Goal: Task Accomplishment & Management: Complete application form

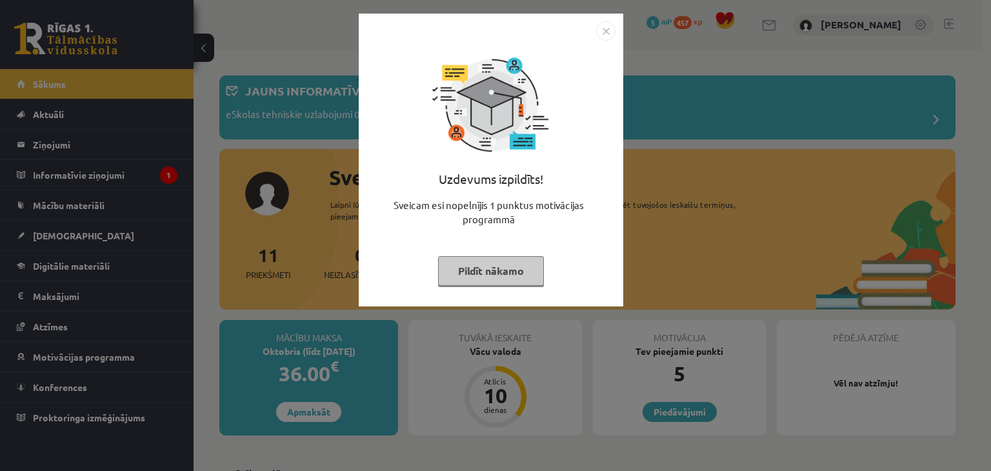
click at [480, 272] on button "Pildīt nākamo" at bounding box center [491, 271] width 106 height 30
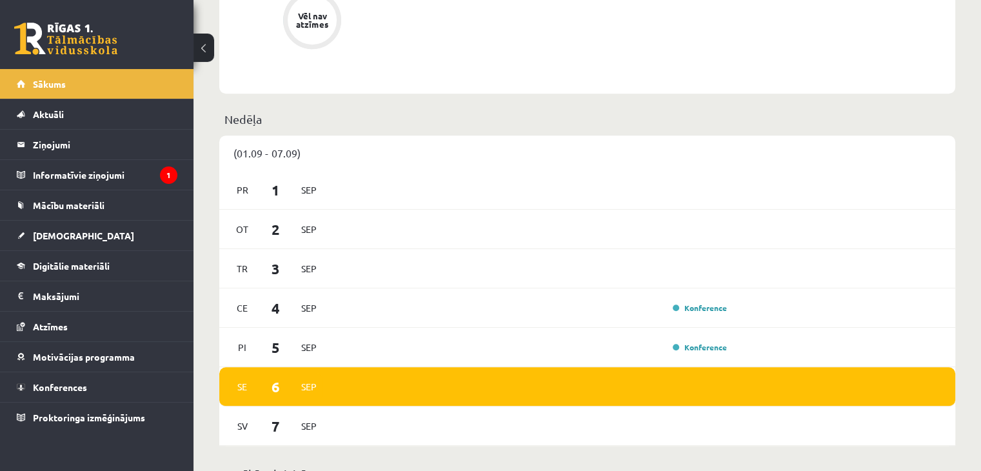
scroll to position [774, 0]
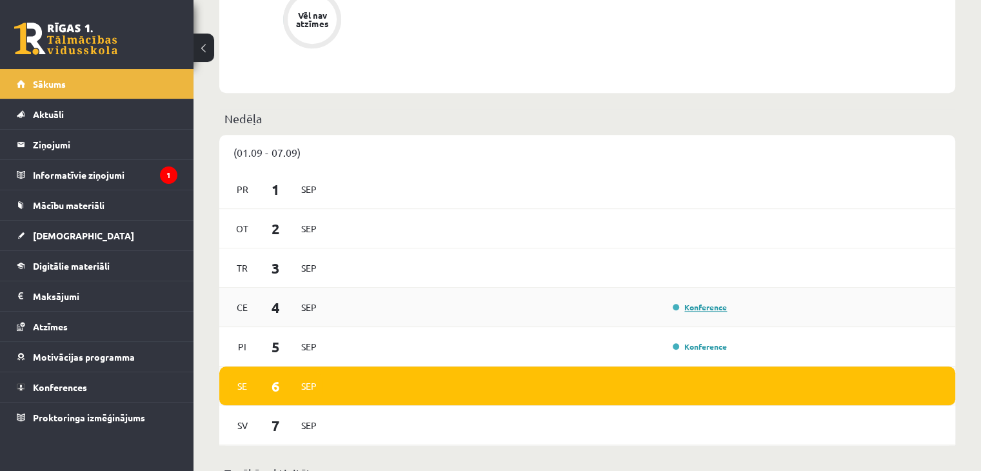
click at [681, 309] on link "Konference" at bounding box center [700, 307] width 54 height 10
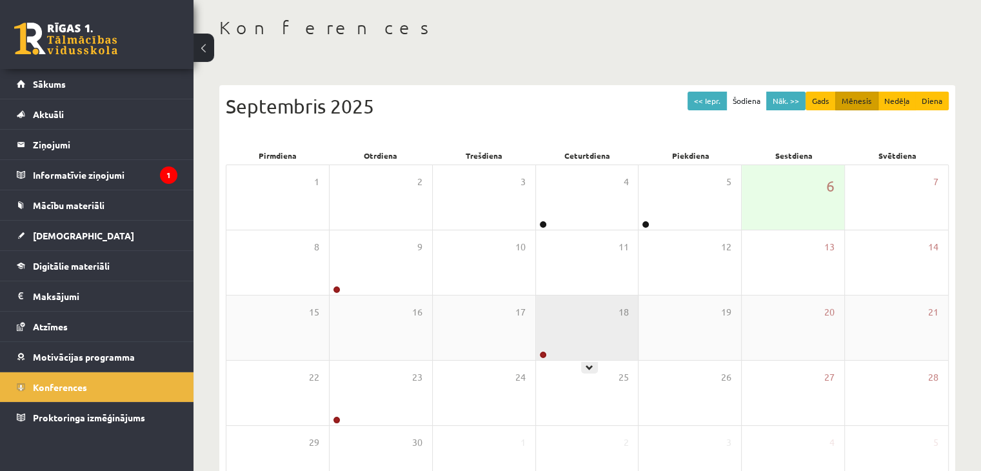
scroll to position [129, 0]
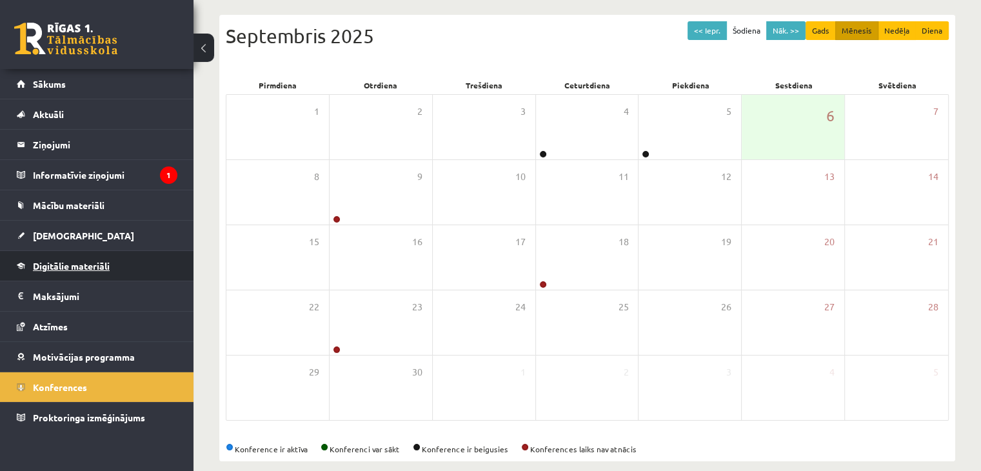
click at [134, 257] on link "Digitālie materiāli" at bounding box center [97, 266] width 161 height 30
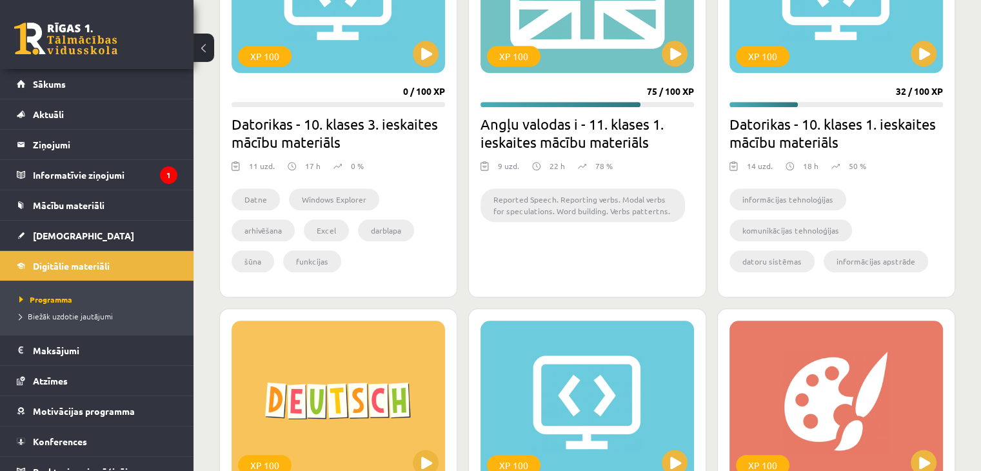
scroll to position [1225, 0]
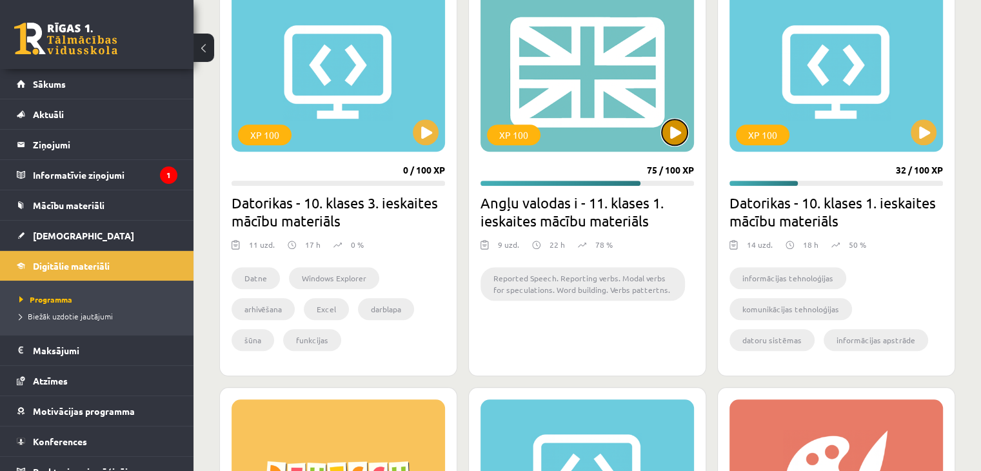
click at [680, 124] on button at bounding box center [675, 132] width 26 height 26
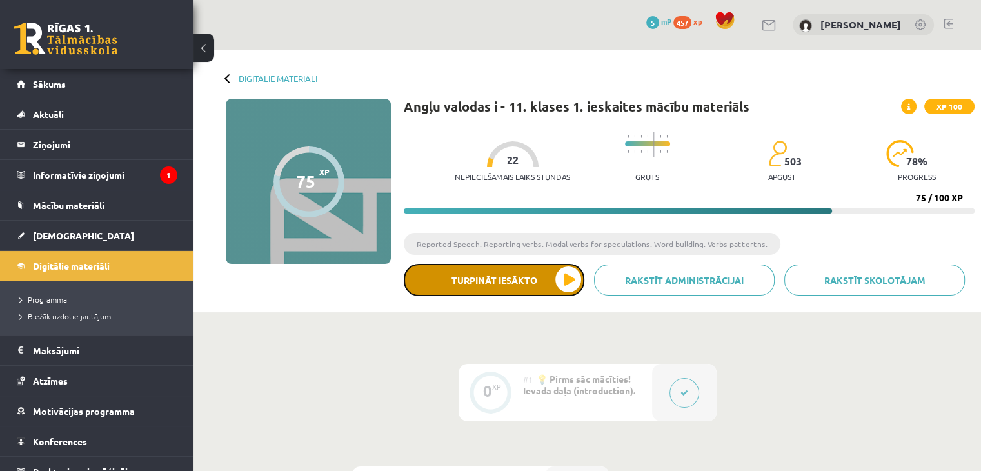
click at [503, 288] on button "Turpināt iesākto" at bounding box center [494, 280] width 181 height 32
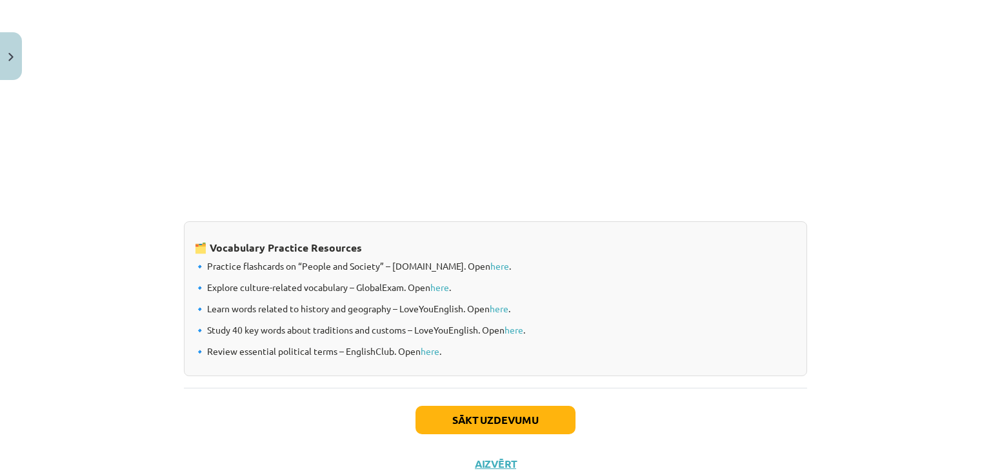
scroll to position [1051, 0]
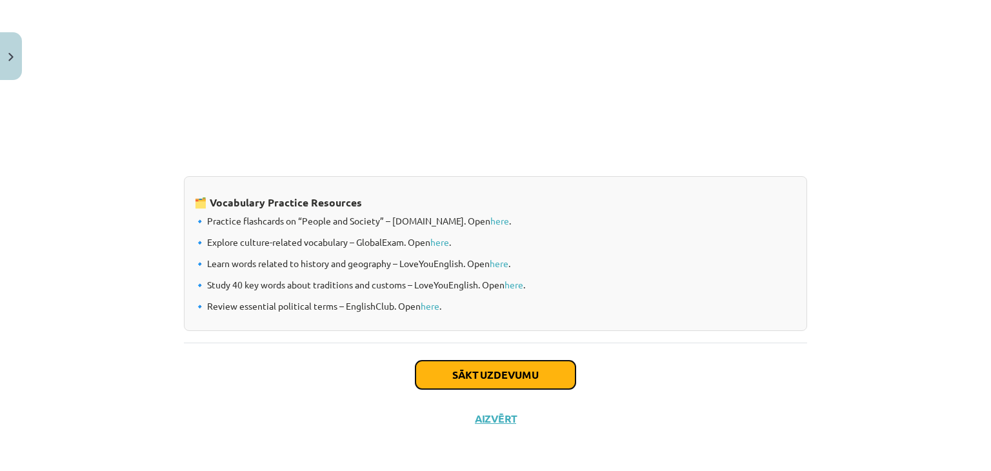
click at [548, 364] on button "Sākt uzdevumu" at bounding box center [495, 375] width 160 height 28
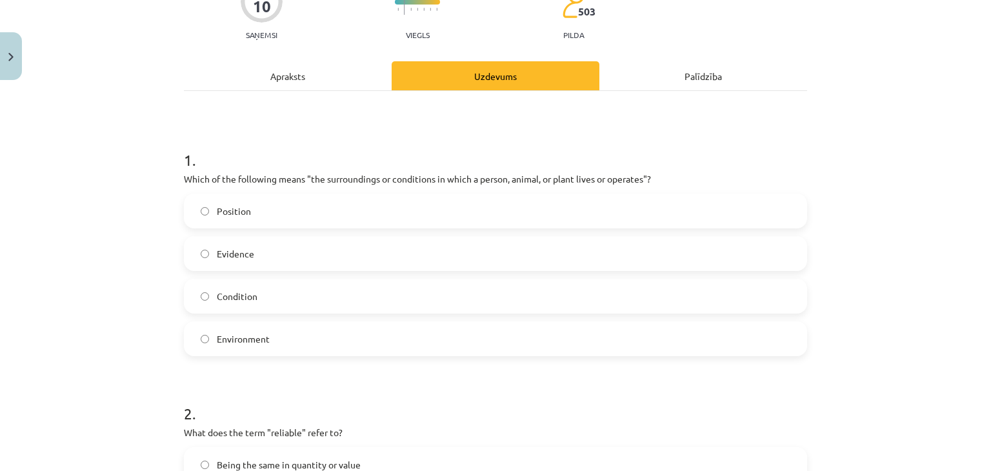
scroll to position [226, 0]
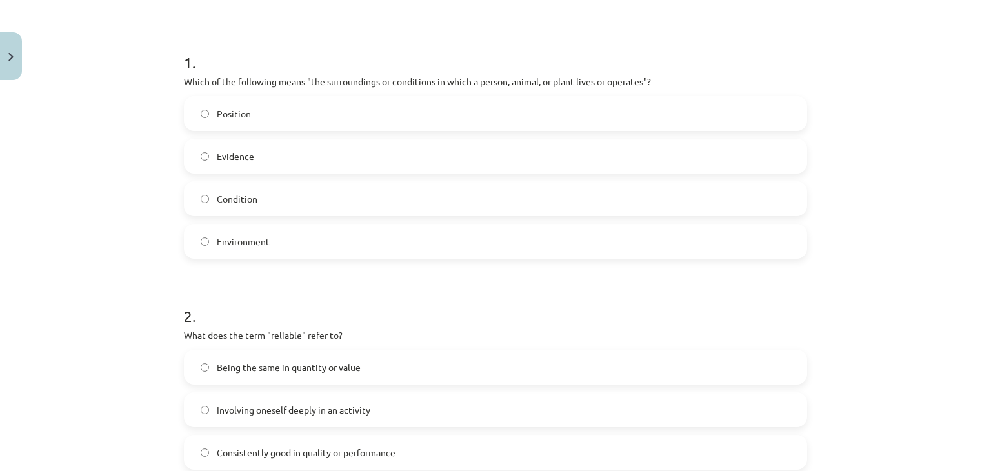
click at [239, 246] on span "Environment" at bounding box center [243, 242] width 53 height 14
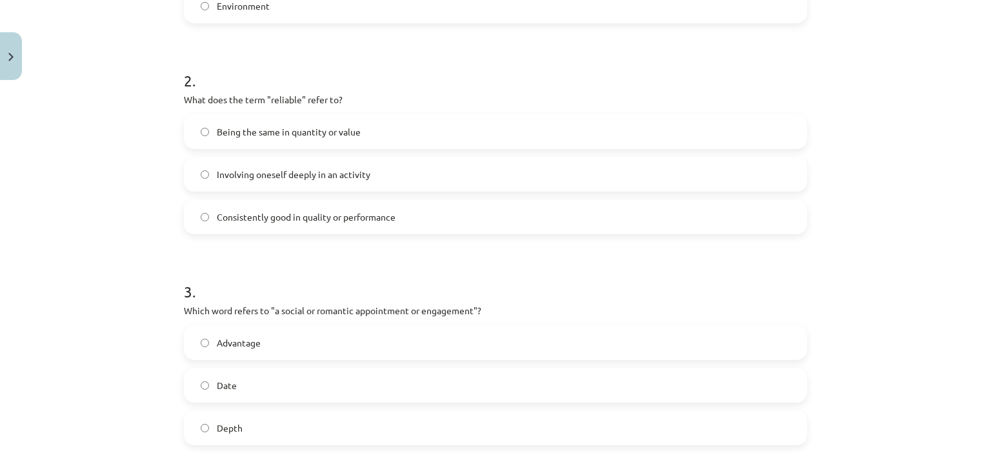
scroll to position [484, 0]
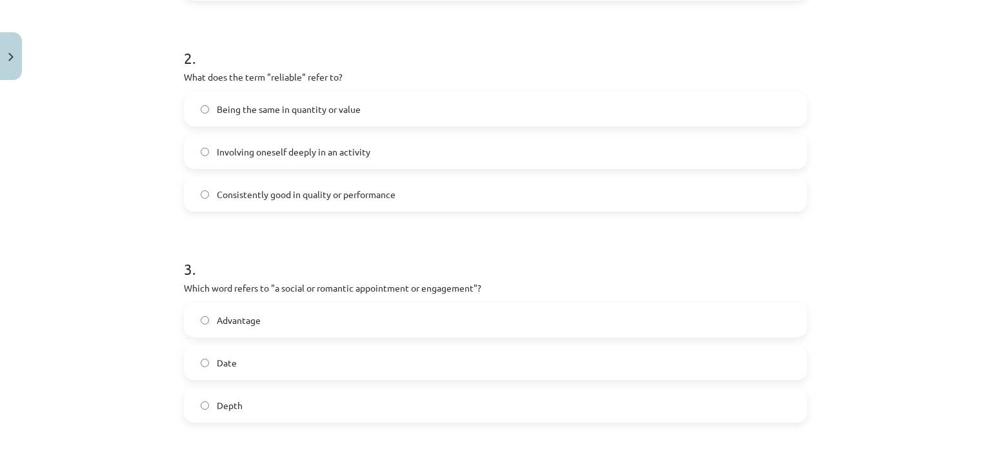
click at [191, 143] on label "Involving oneself deeply in an activity" at bounding box center [495, 151] width 620 height 32
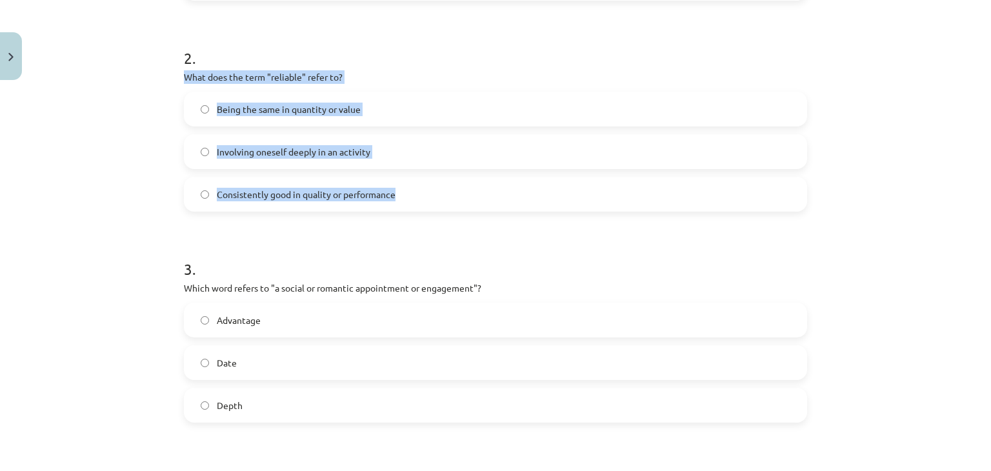
drag, startPoint x: 177, startPoint y: 78, endPoint x: 392, endPoint y: 199, distance: 246.6
click at [392, 199] on div "10 XP Saņemsi Viegls 503 pilda Apraksts Uzdevums Palīdzība 1 . Which of the fol…" at bounding box center [495, 282] width 638 height 1360
copy div "What does the term "reliable" refer to? Being the same in quantity or value Inv…"
click at [199, 198] on label "Consistently good in quality or performance" at bounding box center [495, 194] width 620 height 32
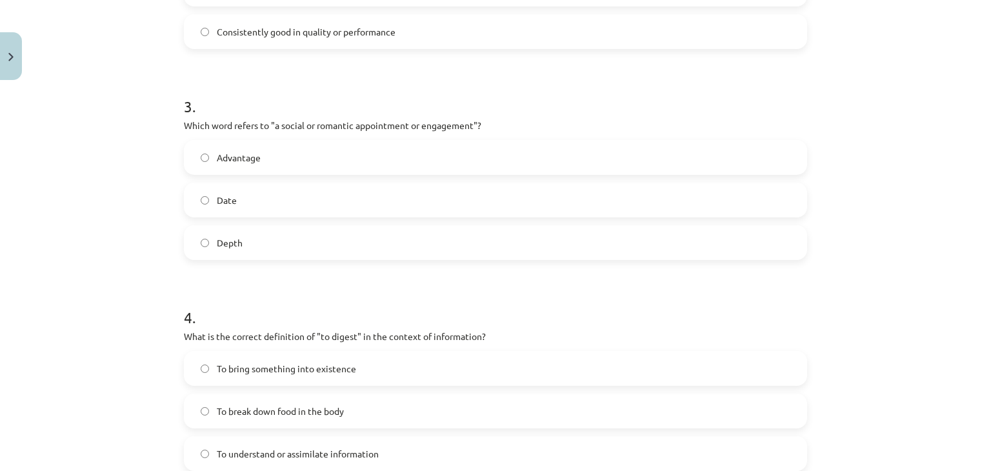
scroll to position [677, 0]
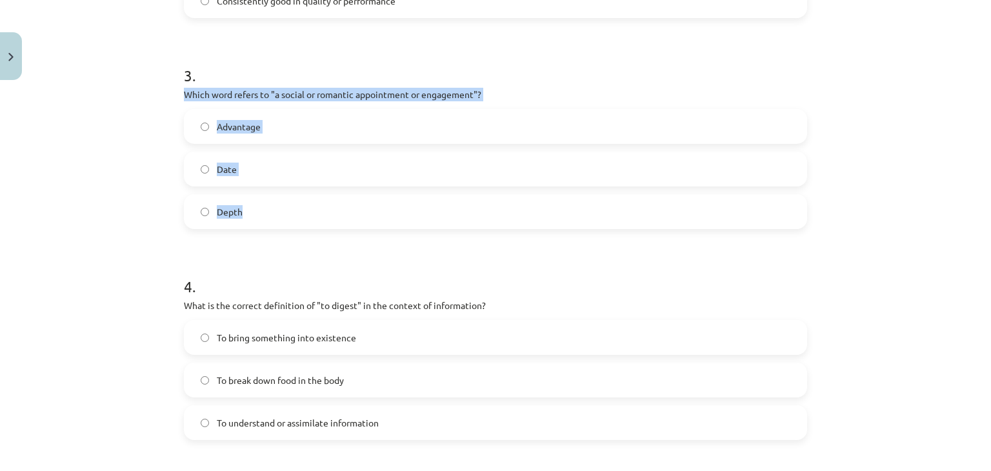
drag, startPoint x: 181, startPoint y: 93, endPoint x: 274, endPoint y: 217, distance: 155.7
click at [274, 217] on div "3 . Which word refers to "a social or romantic appointment or engagement"? Adva…" at bounding box center [495, 136] width 623 height 185
copy div "Which word refers to "a social or romantic appointment or engagement"? Advantag…"
click at [237, 166] on label "Date" at bounding box center [495, 169] width 620 height 32
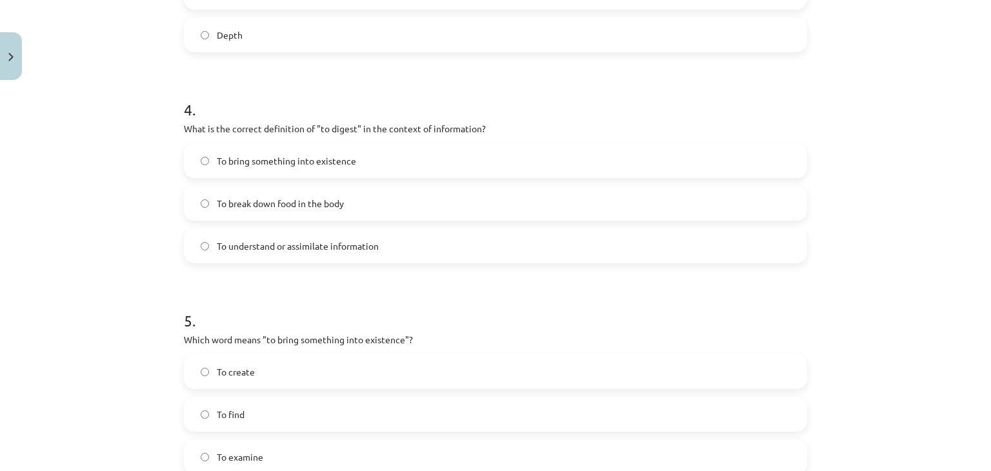
scroll to position [935, 0]
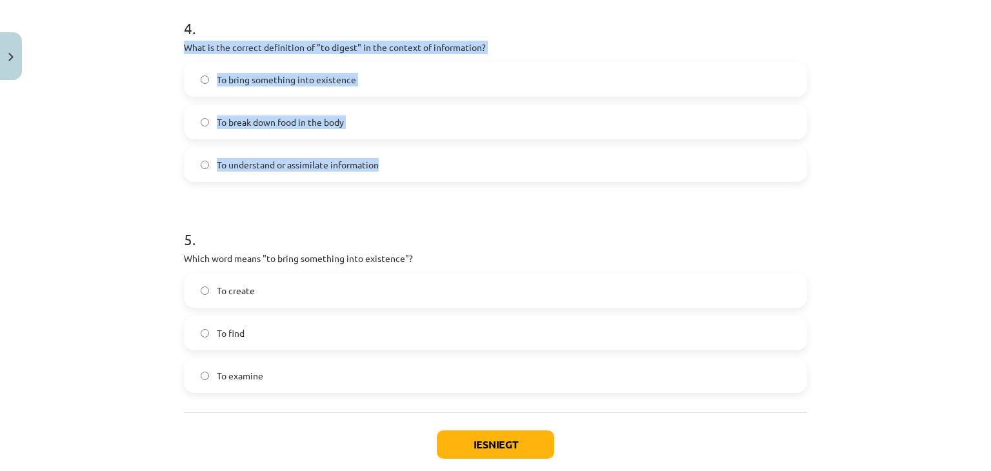
drag, startPoint x: 179, startPoint y: 50, endPoint x: 404, endPoint y: 171, distance: 256.2
click at [404, 171] on div "4 . What is the correct definition of "to digest" in the context of information…" at bounding box center [495, 89] width 623 height 185
copy div "What is the correct definition of "to digest" in the context of information? To…"
click at [272, 166] on span "To understand or assimilate information" at bounding box center [298, 165] width 162 height 14
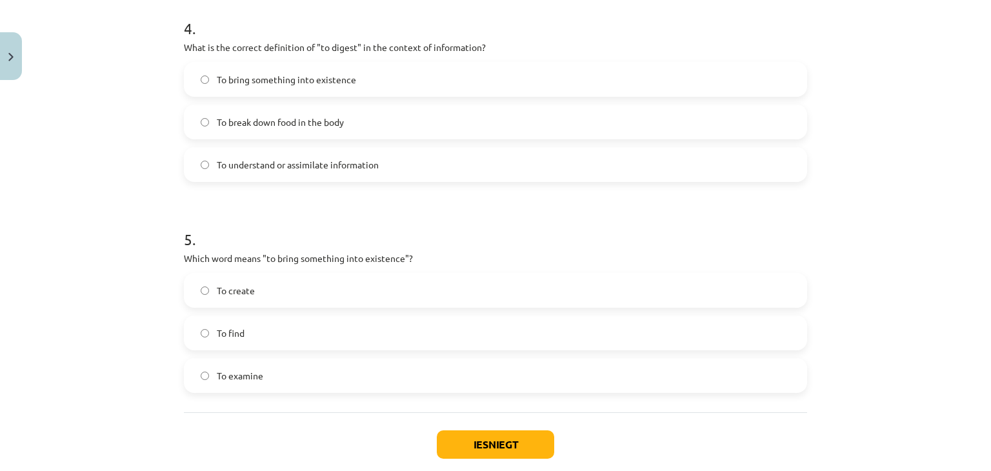
scroll to position [1006, 0]
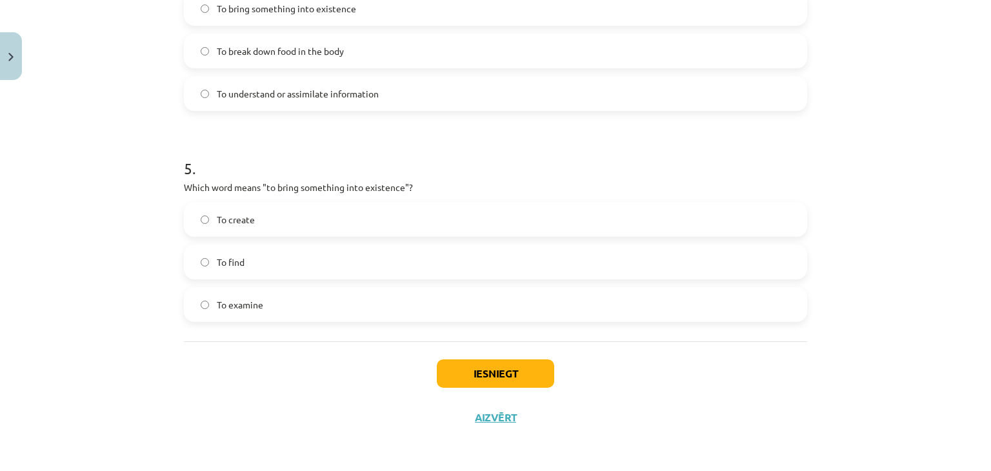
click at [252, 217] on label "To create" at bounding box center [495, 219] width 620 height 32
click at [493, 378] on button "Iesniegt" at bounding box center [495, 373] width 117 height 28
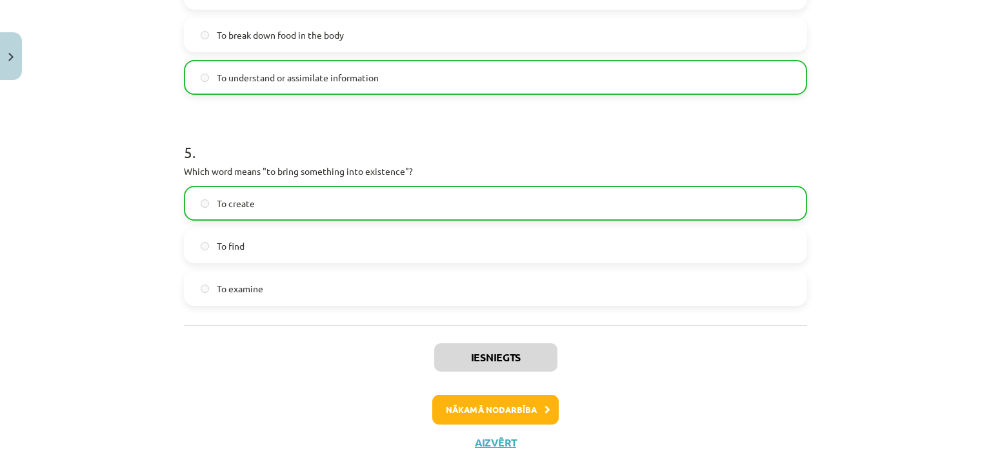
scroll to position [1047, 0]
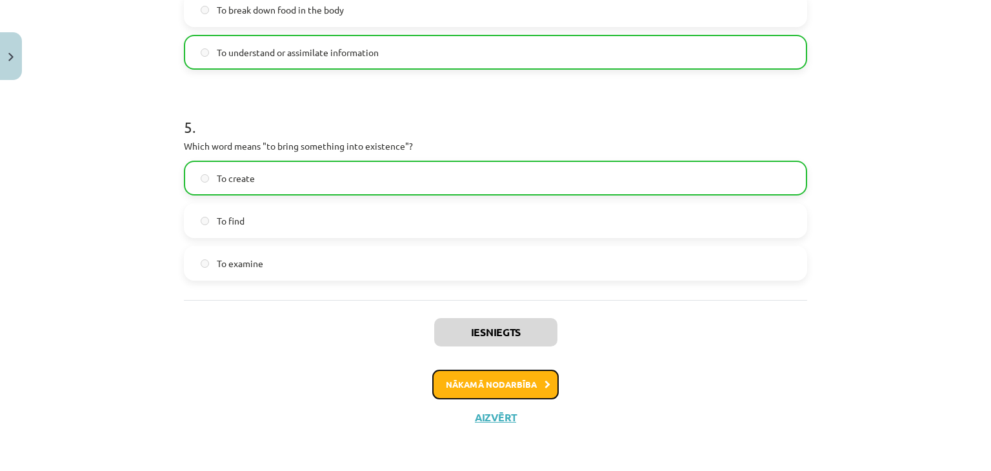
click at [489, 384] on button "Nākamā nodarbība" at bounding box center [495, 385] width 126 height 30
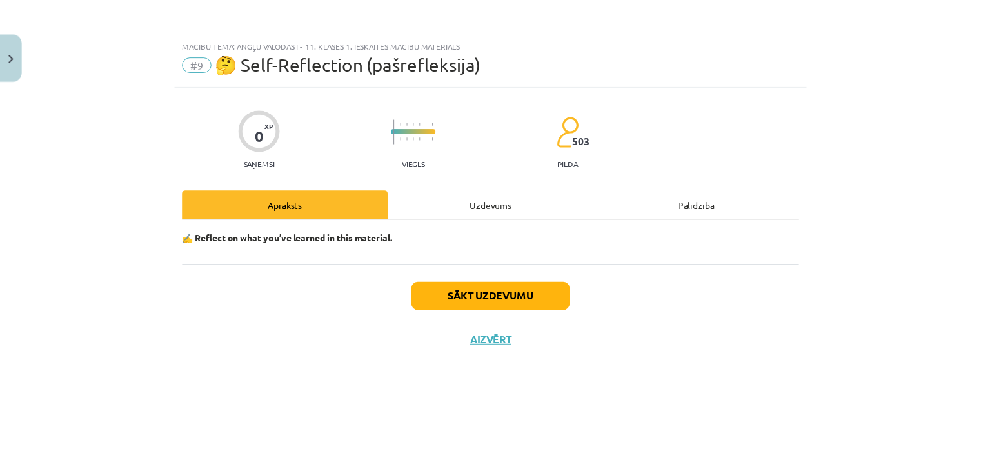
scroll to position [0, 0]
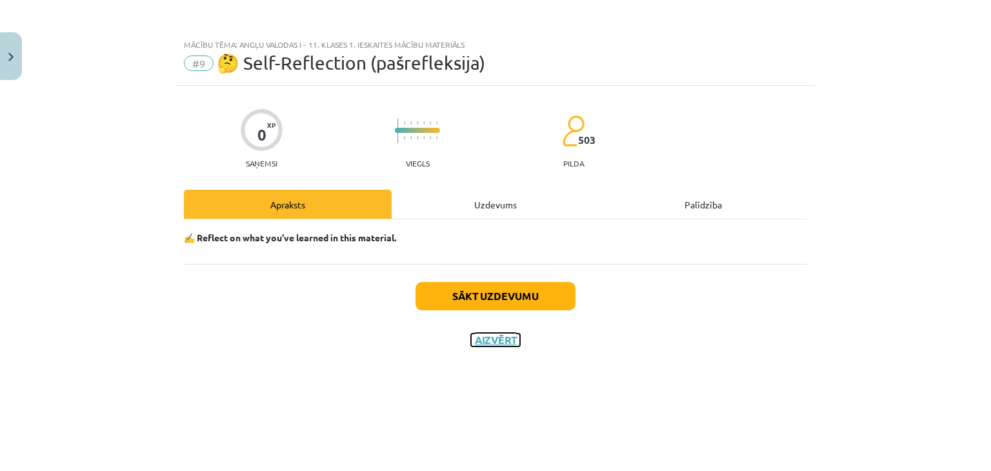
click at [503, 335] on button "Aizvērt" at bounding box center [495, 339] width 49 height 13
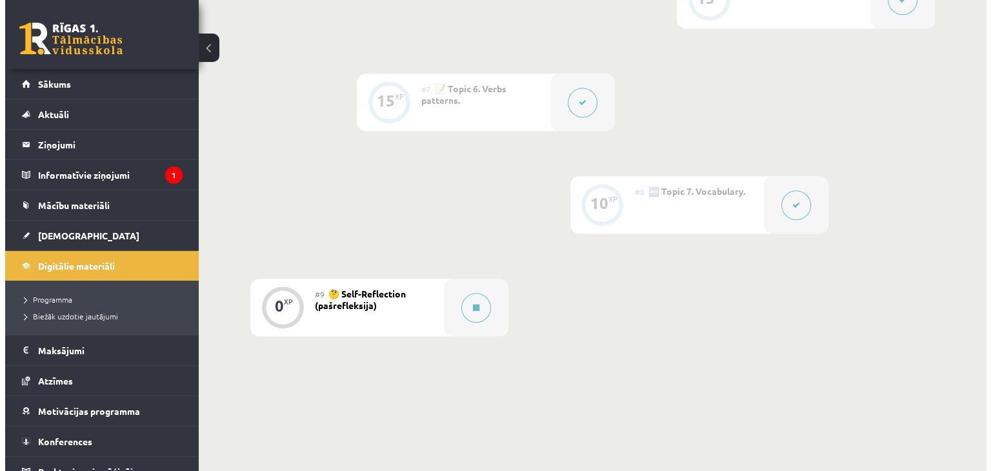
scroll to position [996, 0]
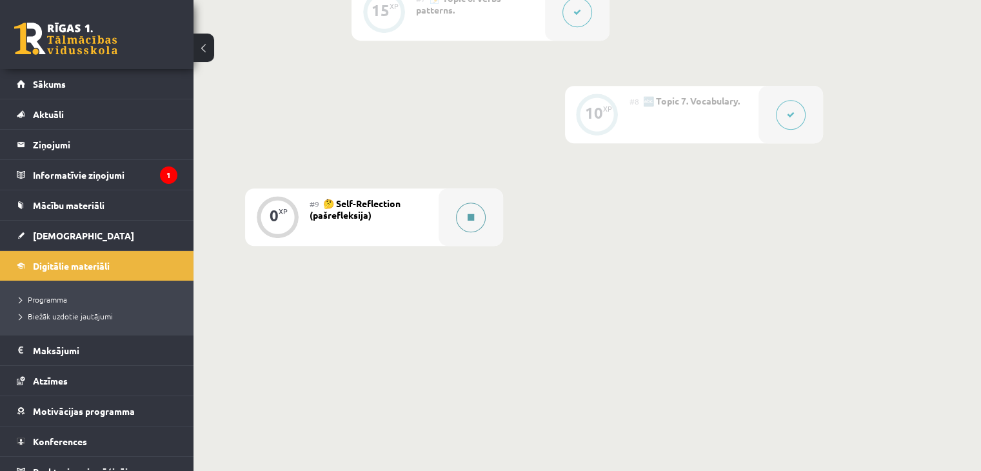
click at [463, 216] on button at bounding box center [471, 218] width 30 height 30
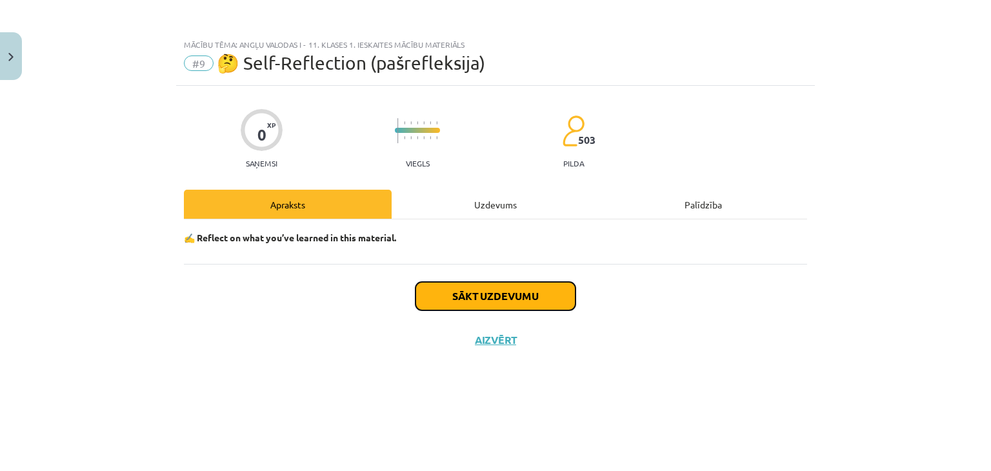
click at [527, 293] on button "Sākt uzdevumu" at bounding box center [495, 296] width 160 height 28
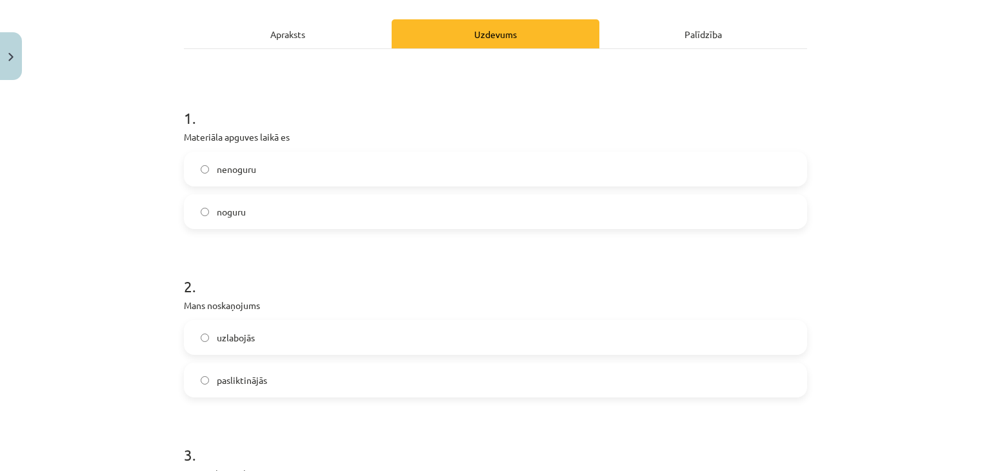
scroll to position [193, 0]
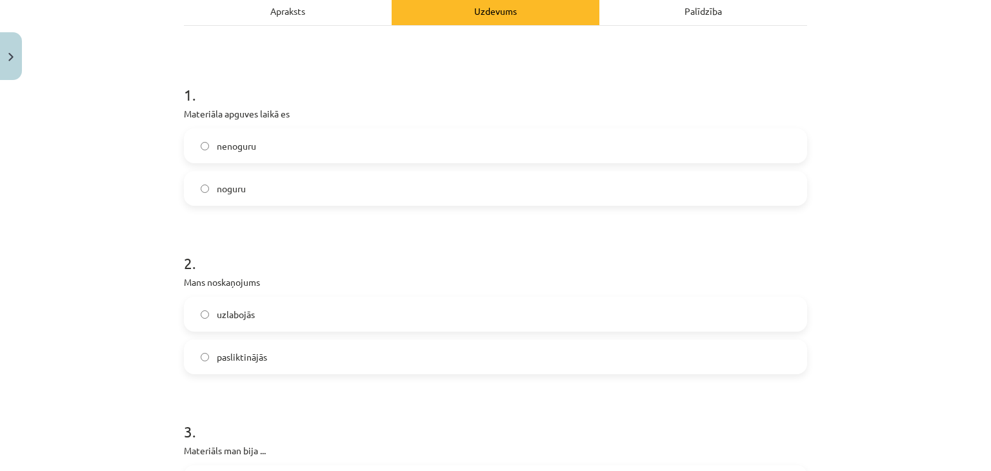
click at [255, 144] on label "nenoguru" at bounding box center [495, 146] width 620 height 32
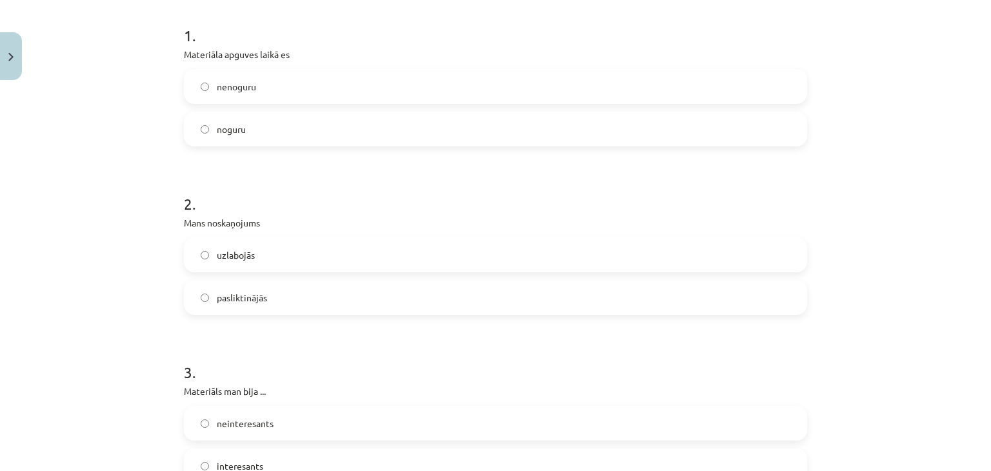
scroll to position [322, 0]
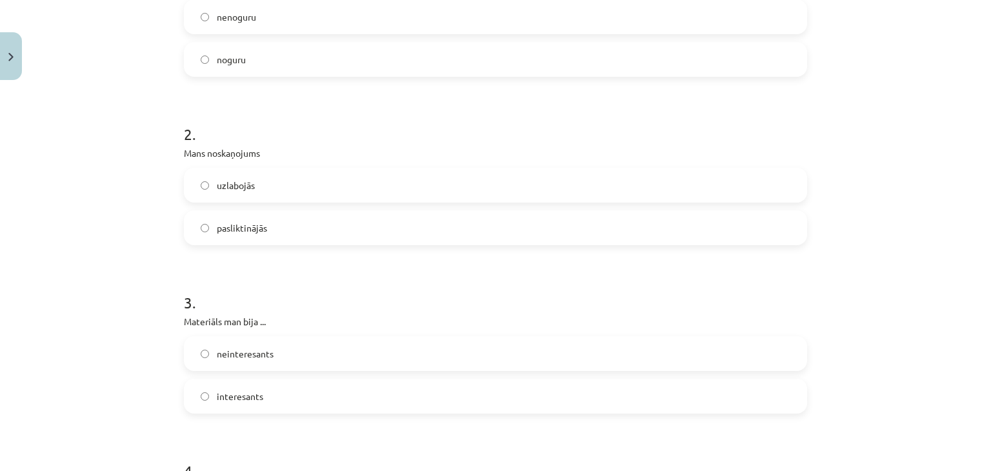
click at [253, 181] on label "uzlabojās" at bounding box center [495, 185] width 620 height 32
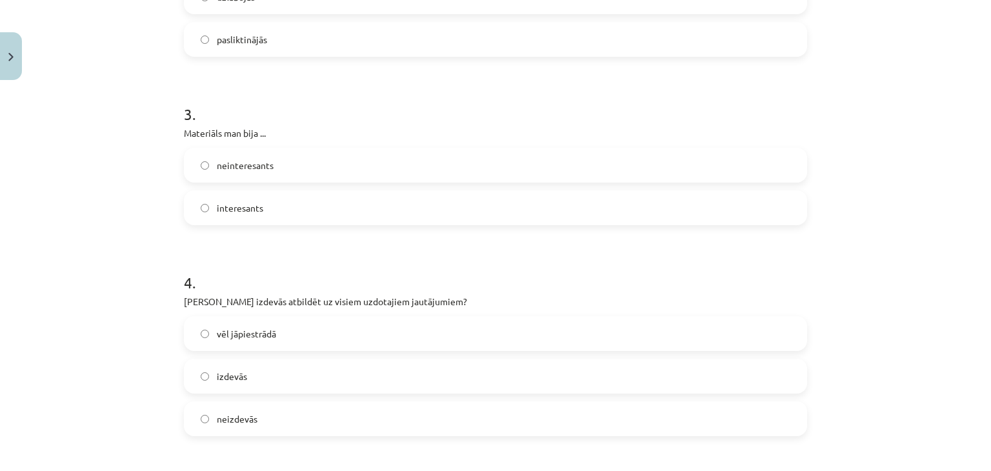
scroll to position [516, 0]
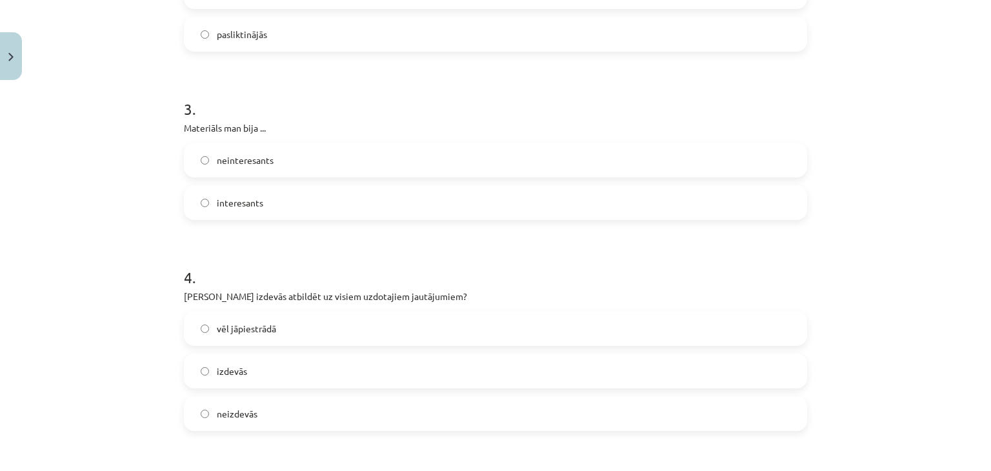
click at [224, 194] on label "interesants" at bounding box center [495, 202] width 620 height 32
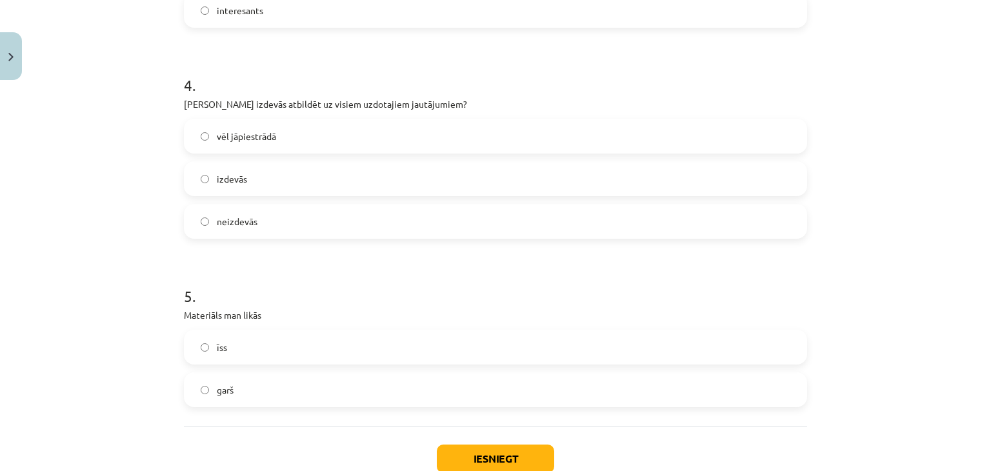
scroll to position [709, 0]
click at [292, 135] on label "vēl jāpiestrādā" at bounding box center [495, 135] width 620 height 32
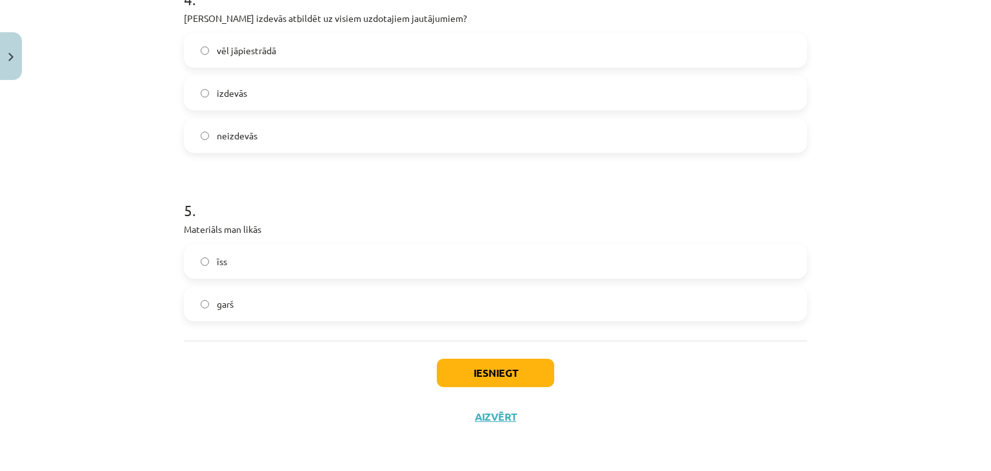
click at [237, 265] on label "īss" at bounding box center [495, 261] width 620 height 32
click at [478, 370] on button "Iesniegt" at bounding box center [495, 373] width 117 height 28
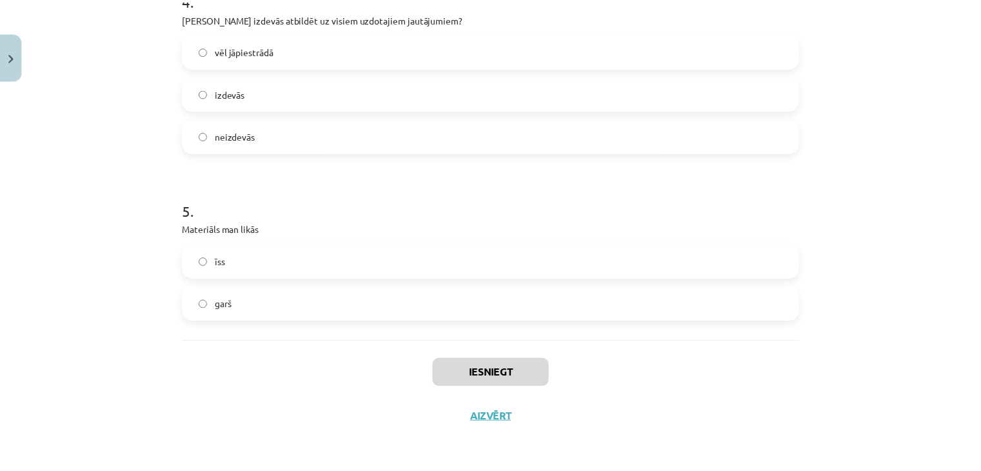
scroll to position [995, 0]
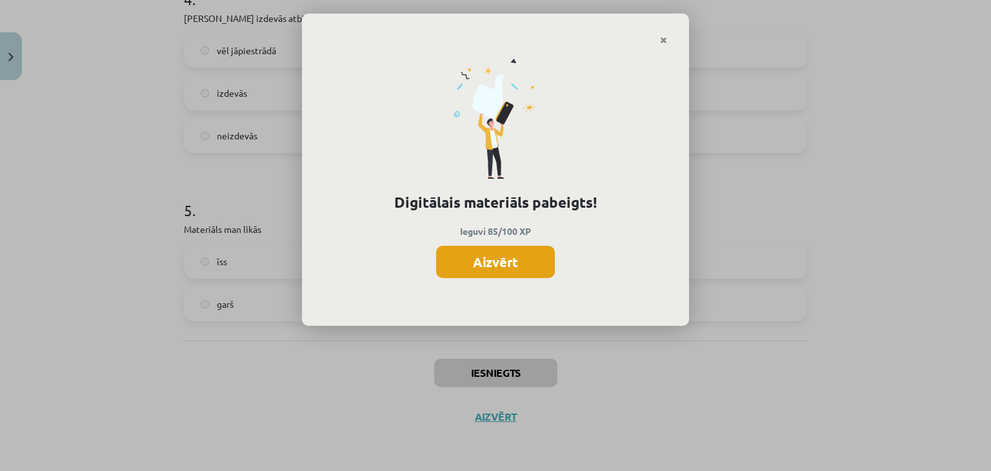
click at [477, 255] on button "Aizvērt" at bounding box center [495, 262] width 119 height 32
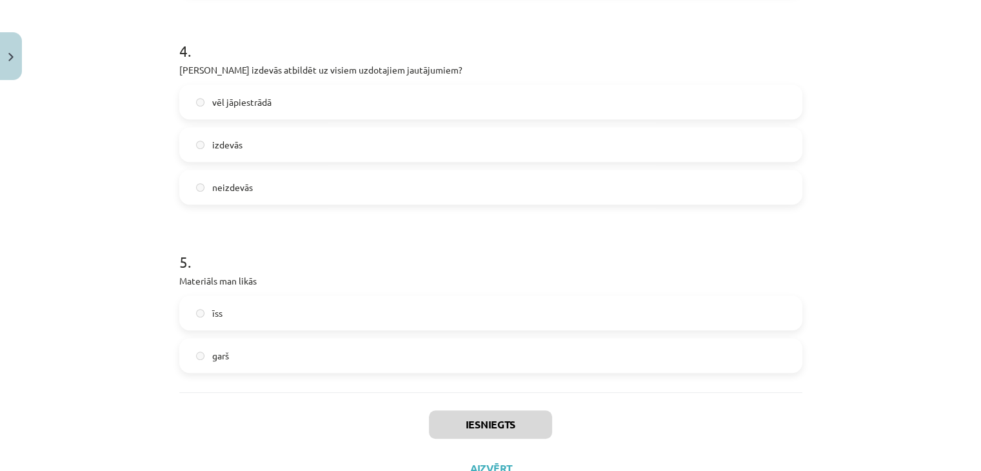
scroll to position [794, 0]
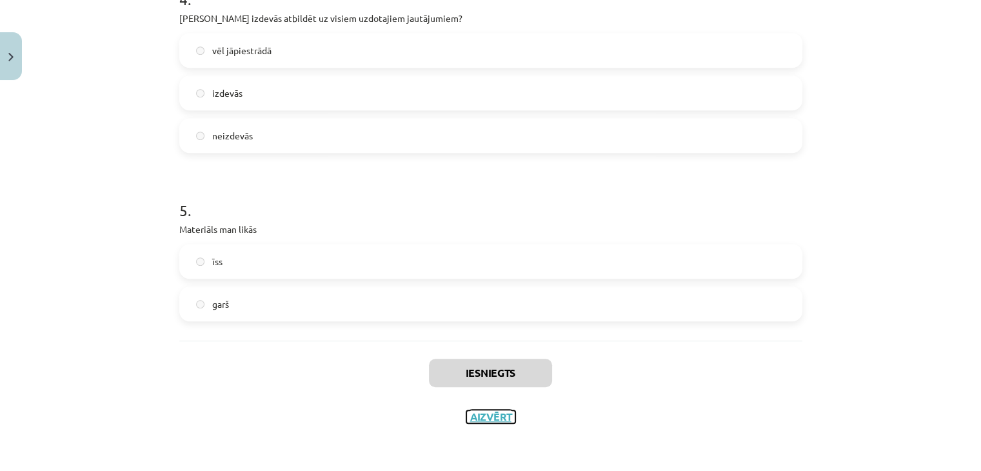
click at [480, 415] on button "Aizvērt" at bounding box center [490, 416] width 49 height 13
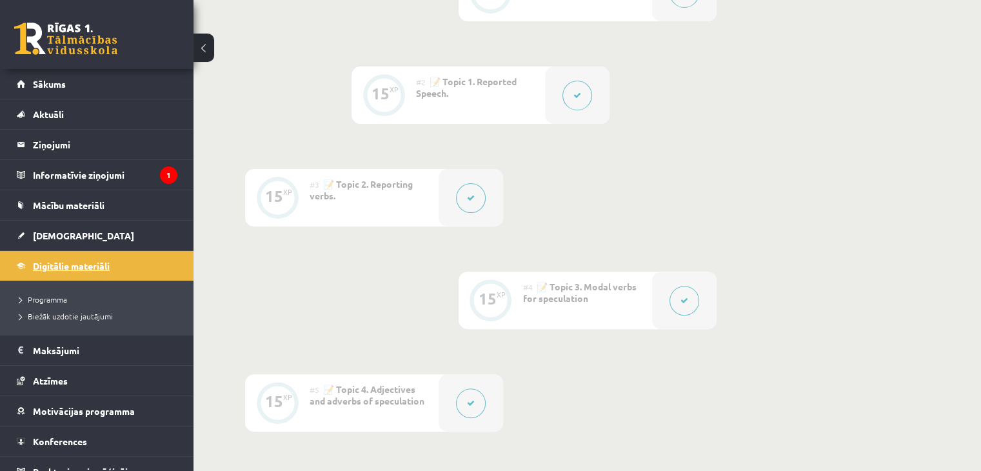
scroll to position [286, 0]
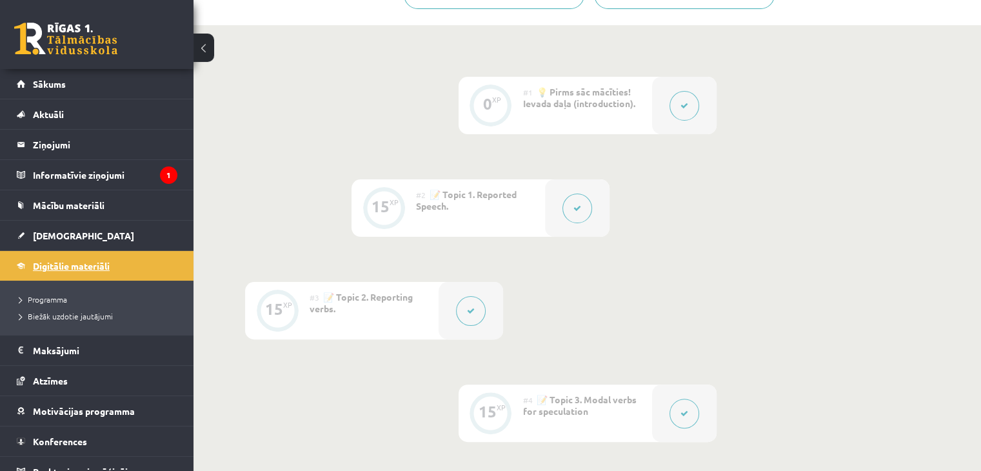
click at [121, 257] on link "Digitālie materiāli" at bounding box center [97, 266] width 161 height 30
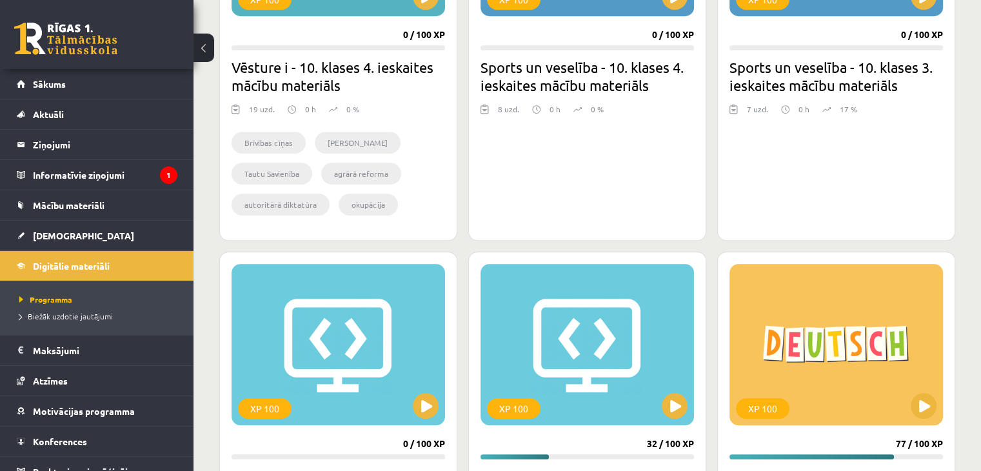
scroll to position [1032, 0]
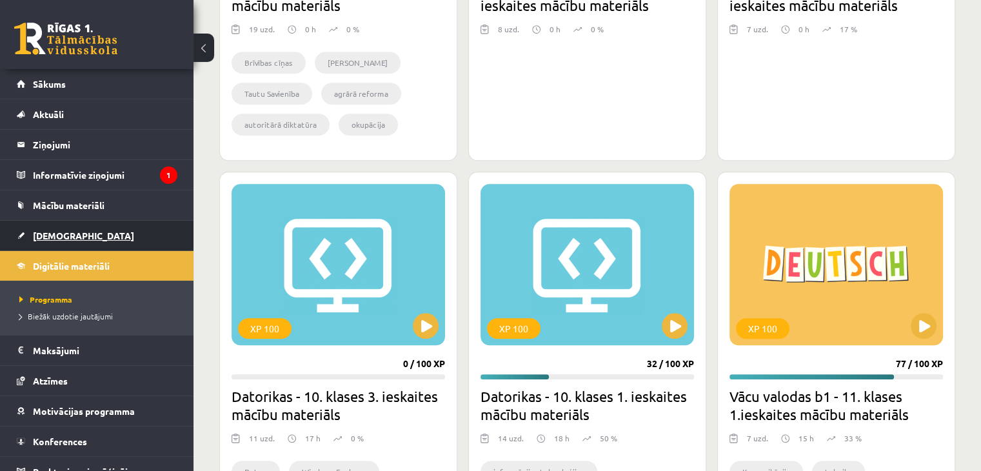
click at [69, 239] on span "[DEMOGRAPHIC_DATA]" at bounding box center [83, 236] width 101 height 12
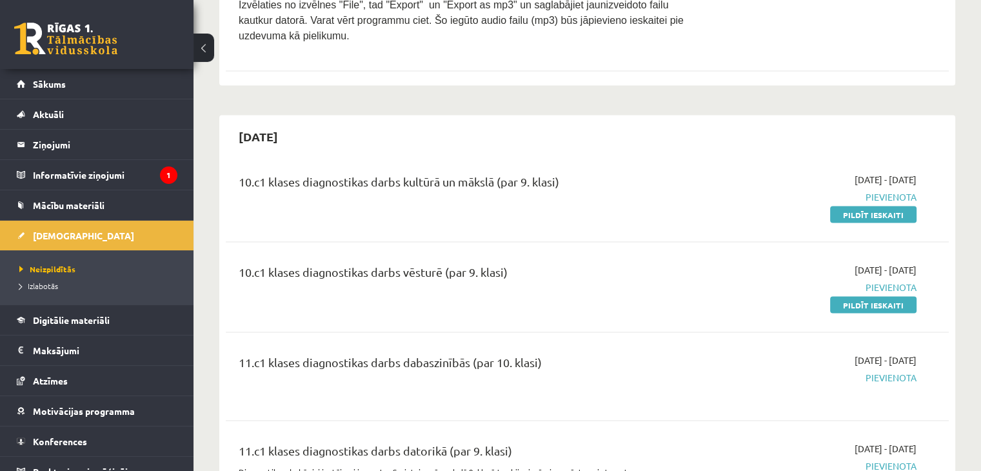
scroll to position [2386, 0]
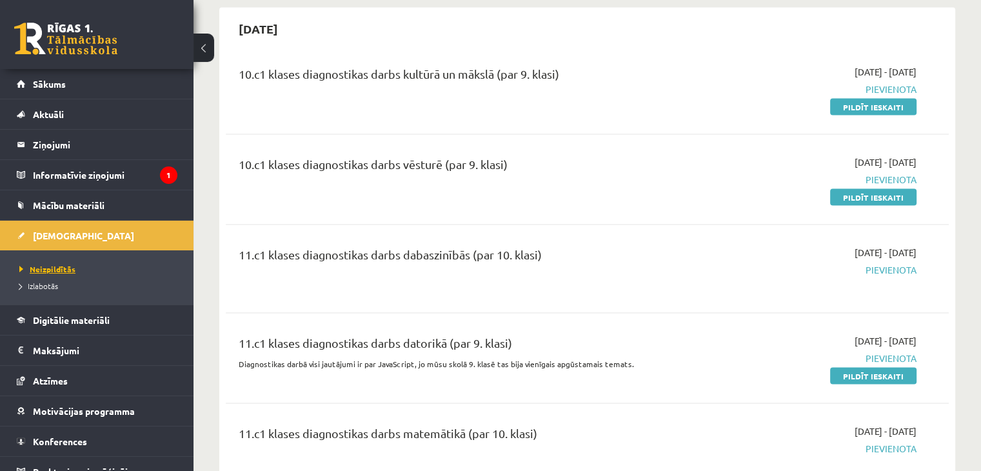
click at [57, 270] on span "Neizpildītās" at bounding box center [47, 269] width 56 height 10
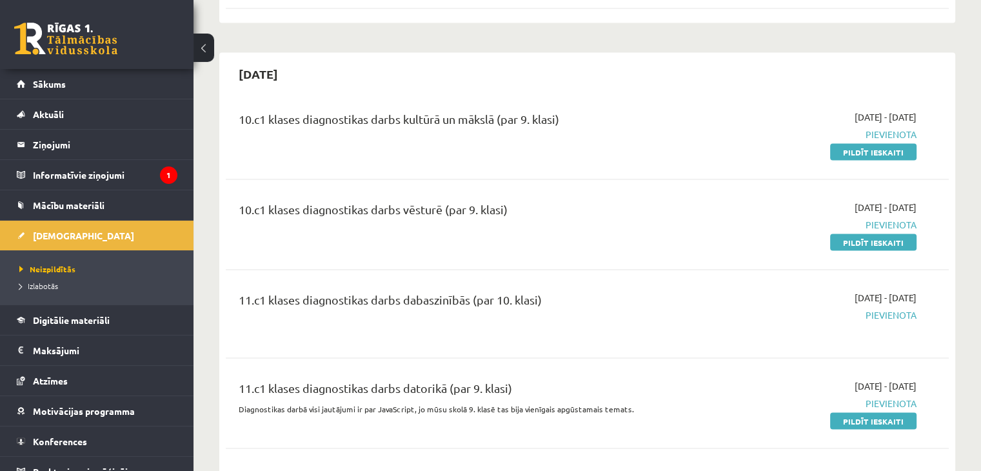
scroll to position [2322, 0]
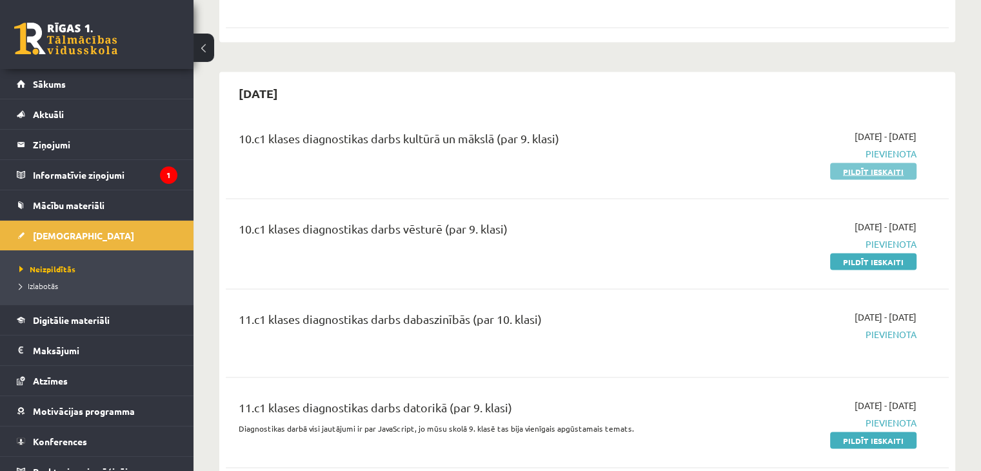
click at [861, 166] on link "Pildīt ieskaiti" at bounding box center [873, 171] width 86 height 17
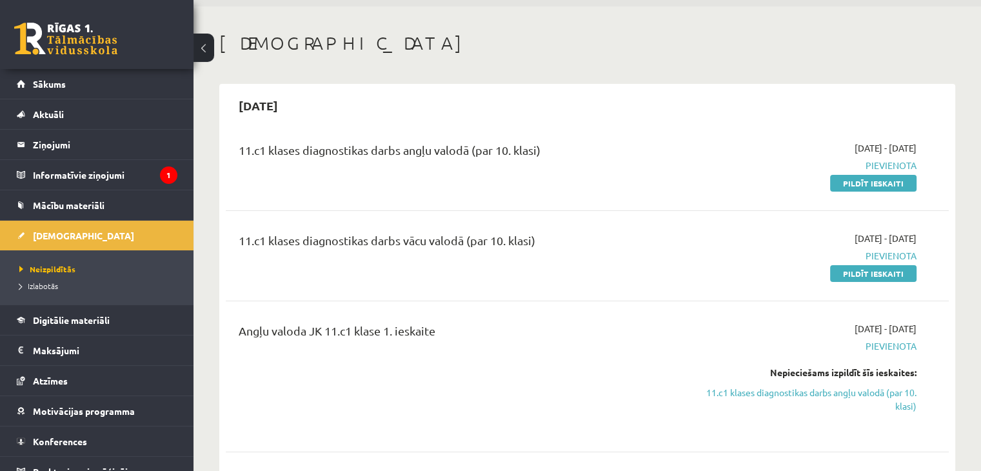
scroll to position [64, 0]
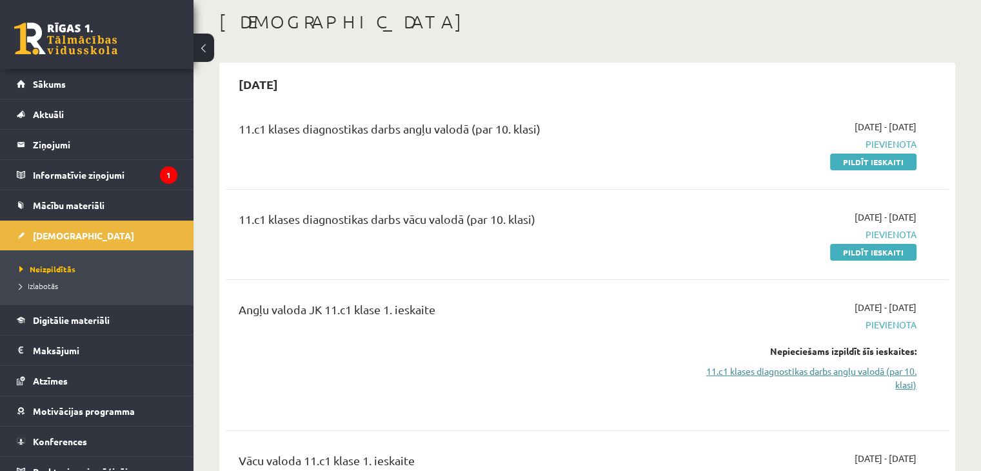
click at [839, 373] on link "11.c1 klases diagnostikas darbs angļu valodā (par 10. klasi)" at bounding box center [810, 377] width 213 height 27
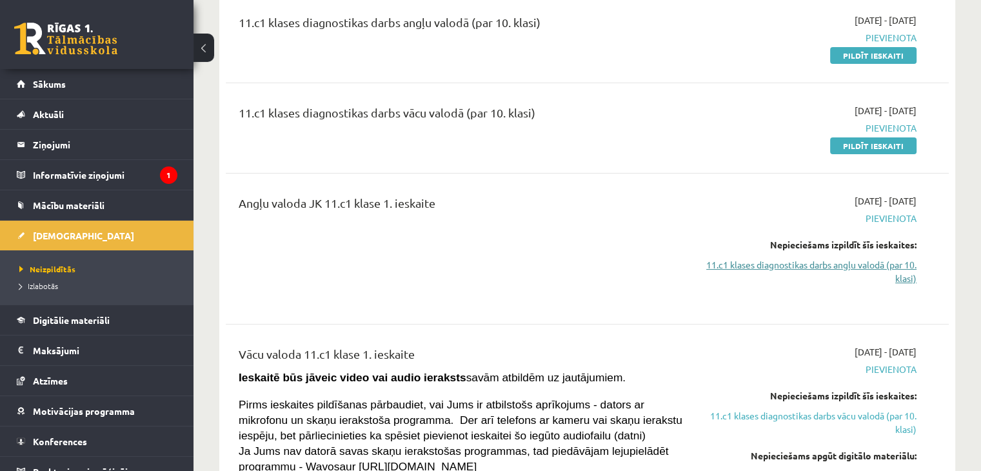
click at [792, 265] on link "11.c1 klases diagnostikas darbs angļu valodā (par 10. klasi)" at bounding box center [810, 271] width 213 height 27
click at [792, 264] on link "11.c1 klases diagnostikas darbs angļu valodā (par 10. klasi)" at bounding box center [810, 271] width 213 height 27
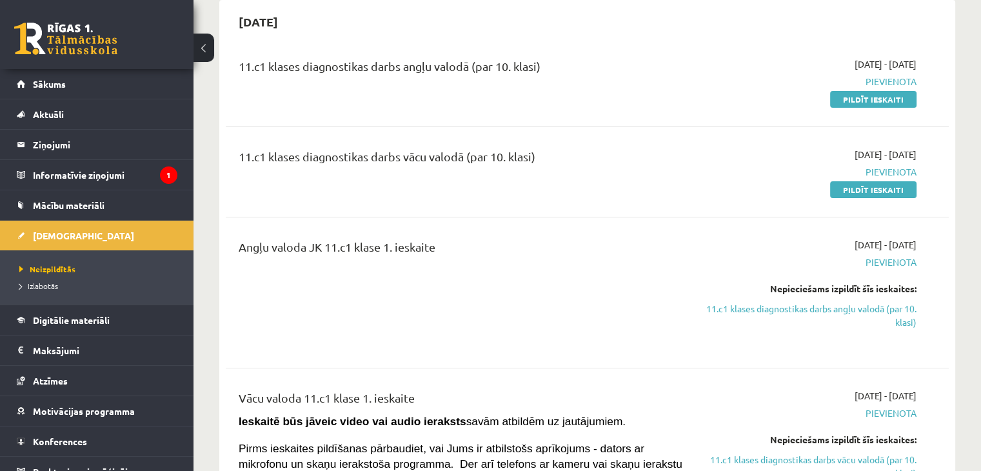
scroll to position [106, 0]
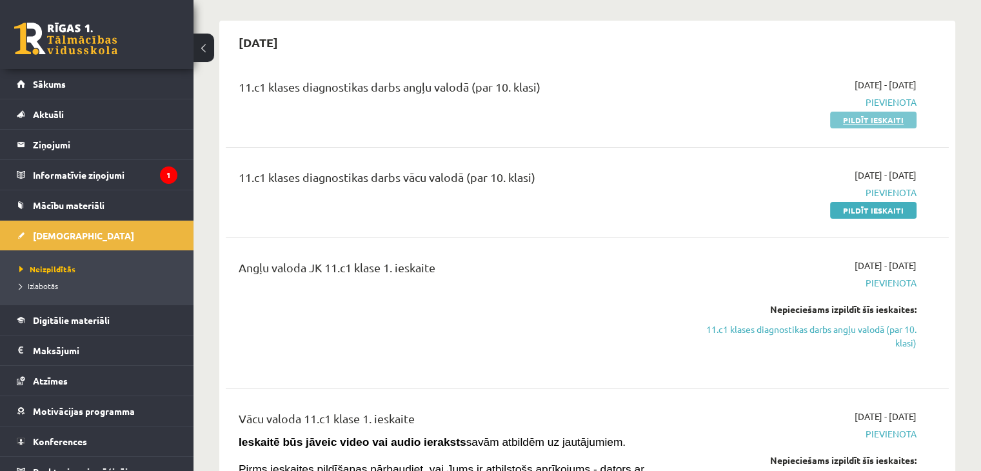
click at [838, 119] on link "Pildīt ieskaiti" at bounding box center [873, 120] width 86 height 17
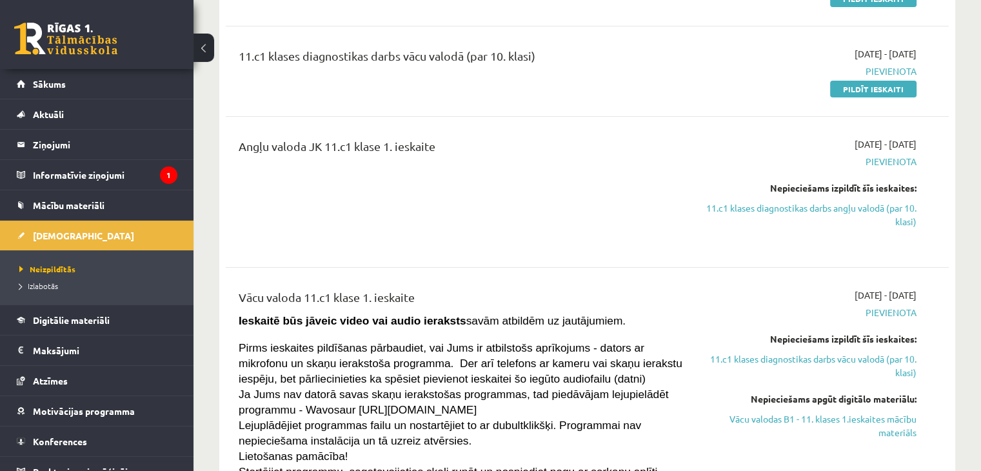
scroll to position [235, 0]
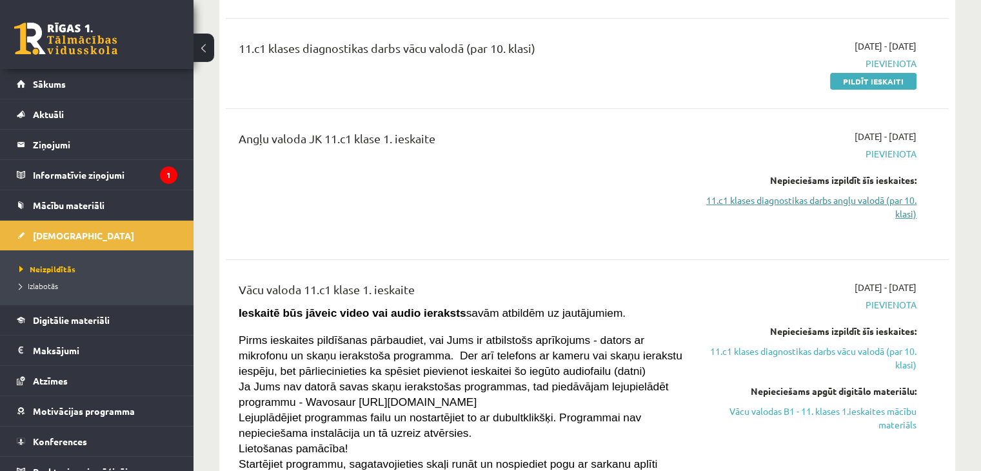
click at [854, 204] on link "11.c1 klases diagnostikas darbs angļu valodā (par 10. klasi)" at bounding box center [810, 206] width 213 height 27
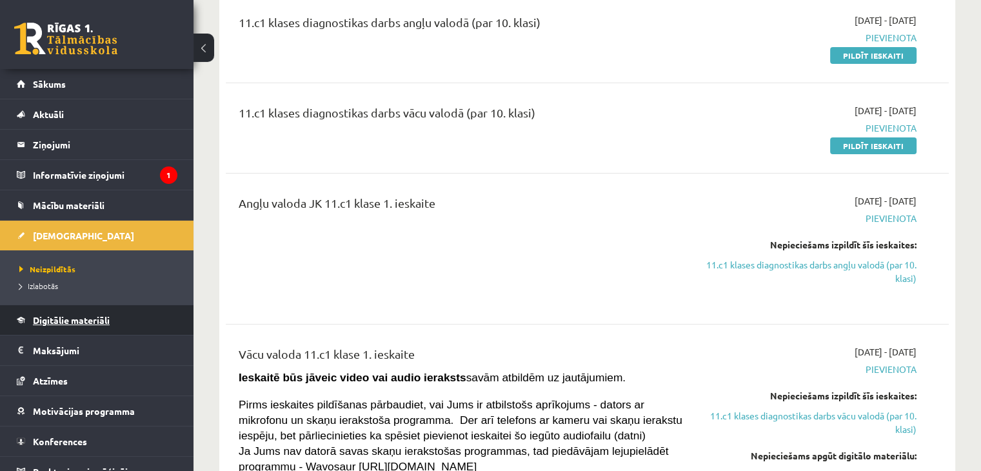
click at [100, 319] on span "Digitālie materiāli" at bounding box center [71, 320] width 77 height 12
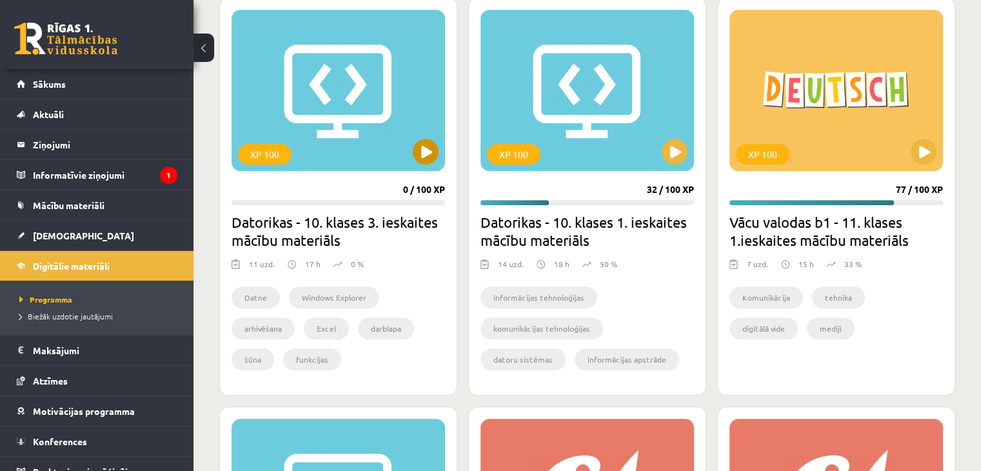
scroll to position [1087, 0]
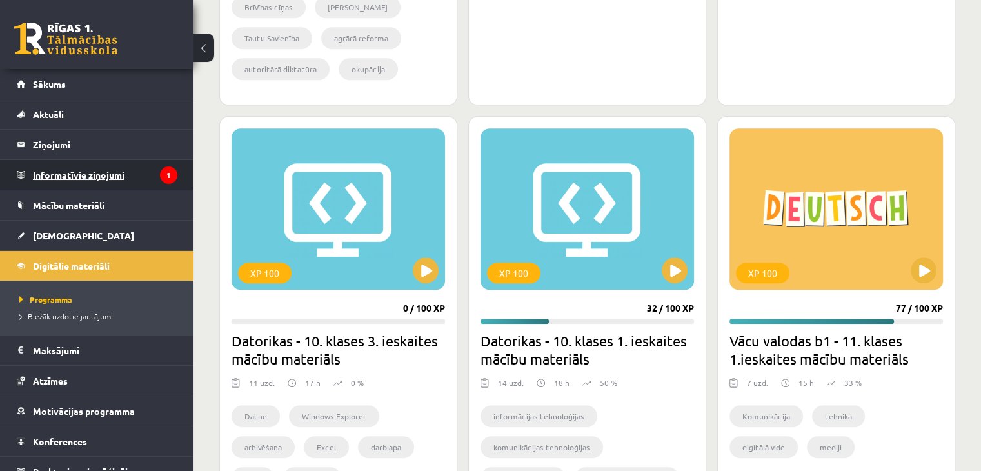
click at [120, 174] on legend "Informatīvie ziņojumi 1" at bounding box center [105, 175] width 144 height 30
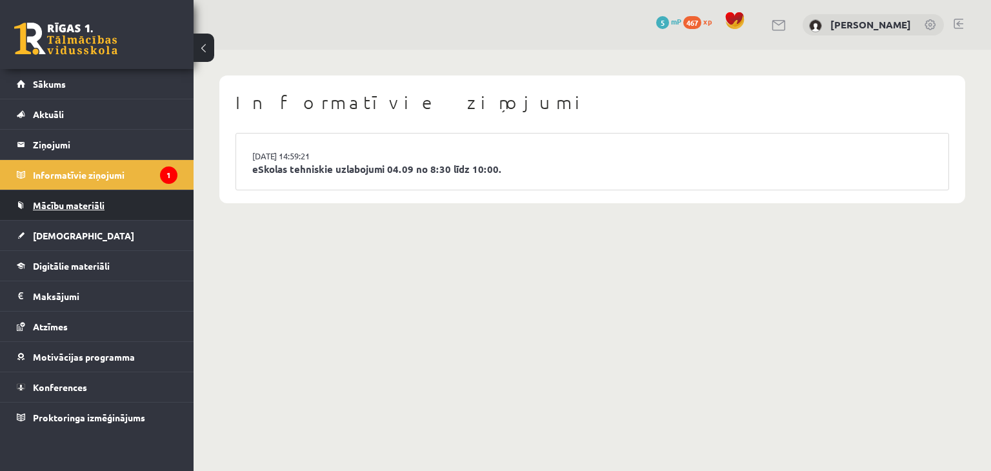
click at [117, 198] on link "Mācību materiāli" at bounding box center [97, 205] width 161 height 30
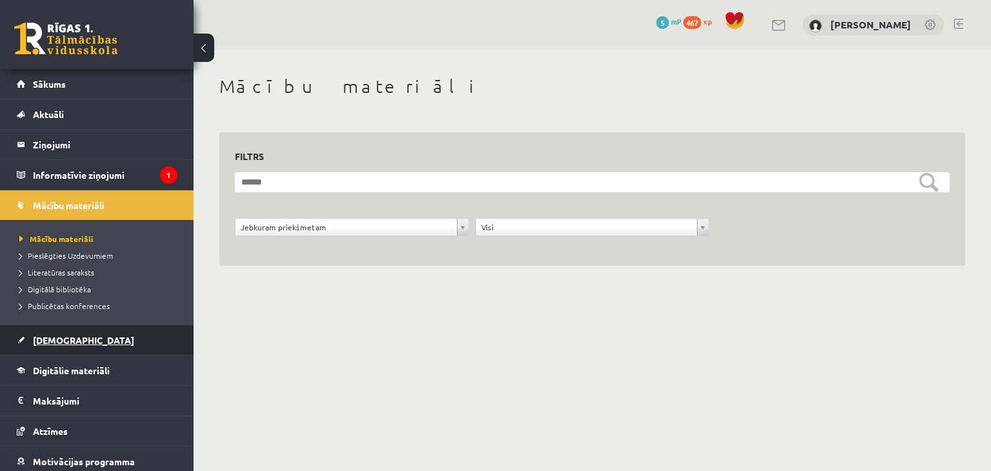
click at [88, 344] on link "[DEMOGRAPHIC_DATA]" at bounding box center [97, 340] width 161 height 30
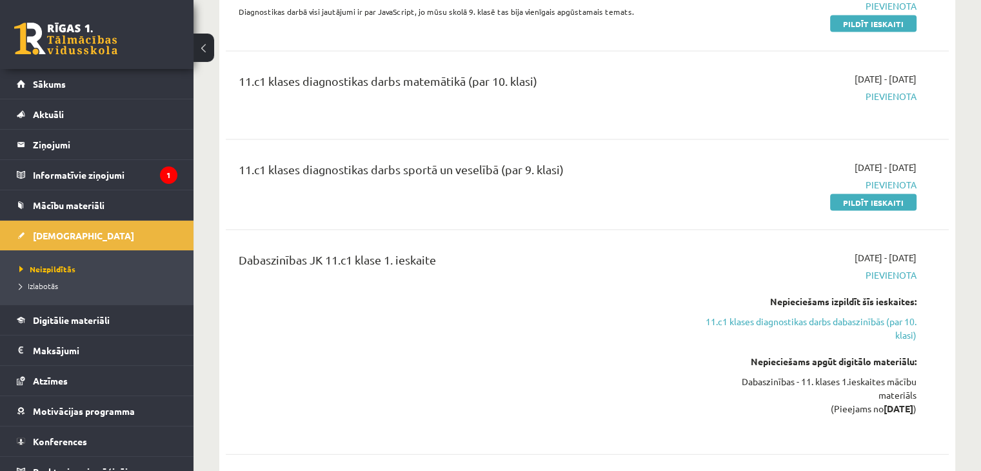
scroll to position [2709, 0]
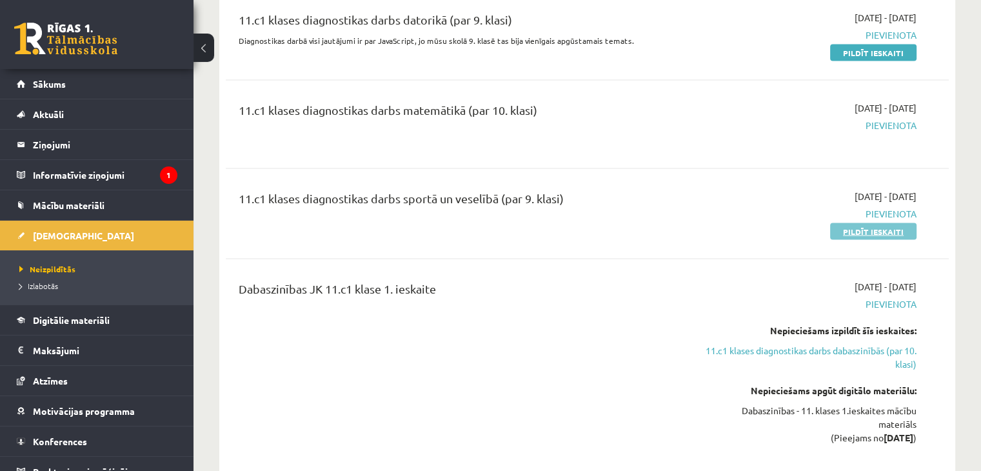
click at [877, 233] on link "Pildīt ieskaiti" at bounding box center [873, 231] width 86 height 17
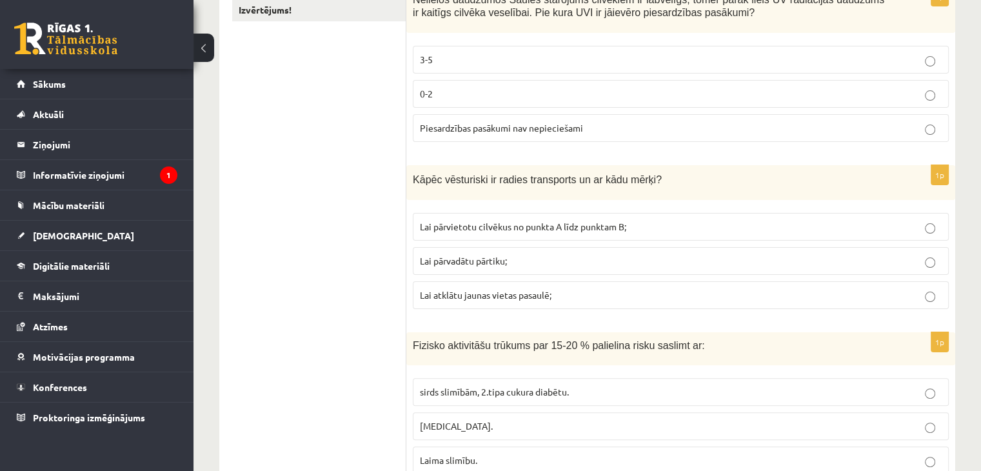
scroll to position [193, 0]
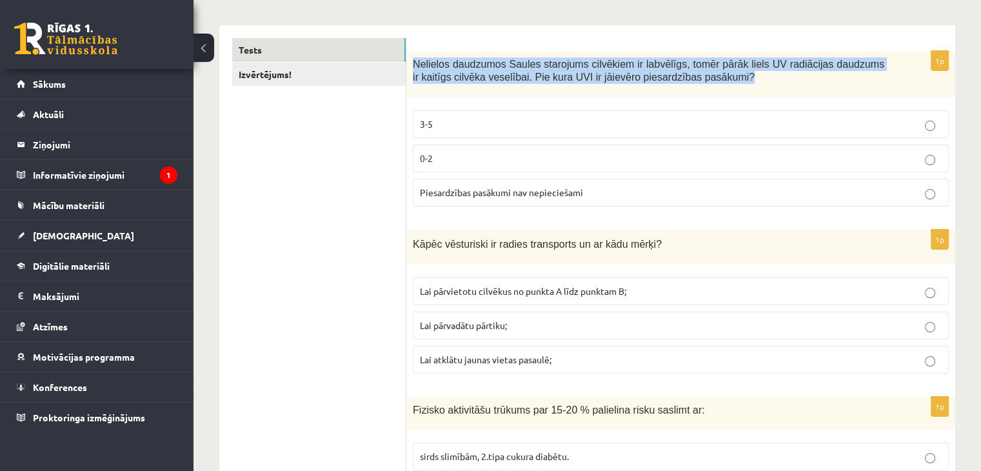
drag, startPoint x: 415, startPoint y: 68, endPoint x: 693, endPoint y: 81, distance: 278.3
click at [693, 81] on p "Nelielos daudzumos Saules starojums cilvēkiem ir labvēlīgs, tomēr pārāk liels U…" at bounding box center [648, 70] width 471 height 26
click at [697, 80] on p "Nelielos daudzumos Saules starojums cilvēkiem ir labvēlīgs, tomēr pārāk liels U…" at bounding box center [648, 70] width 471 height 26
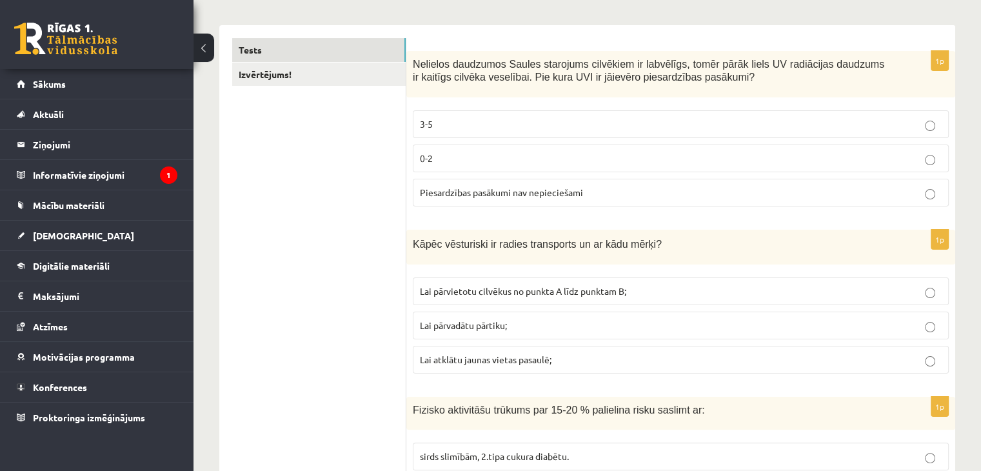
click at [570, 119] on p "3-5" at bounding box center [681, 124] width 522 height 14
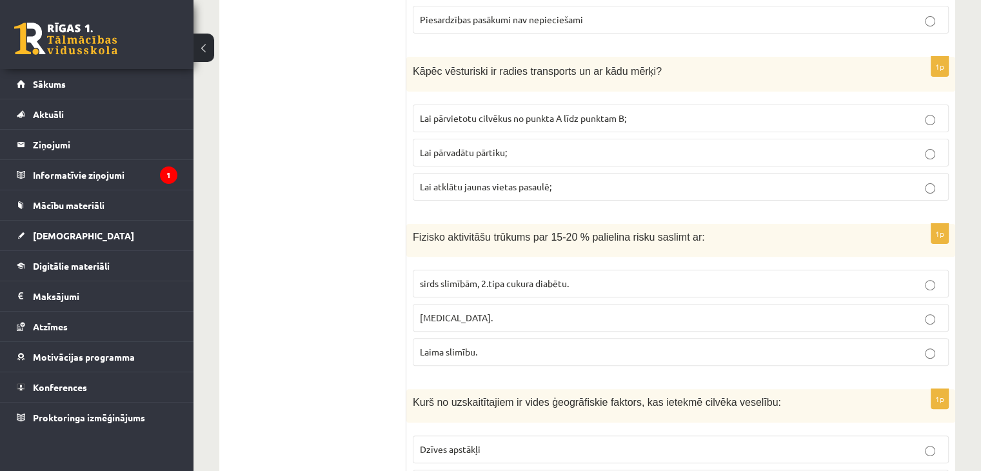
scroll to position [387, 0]
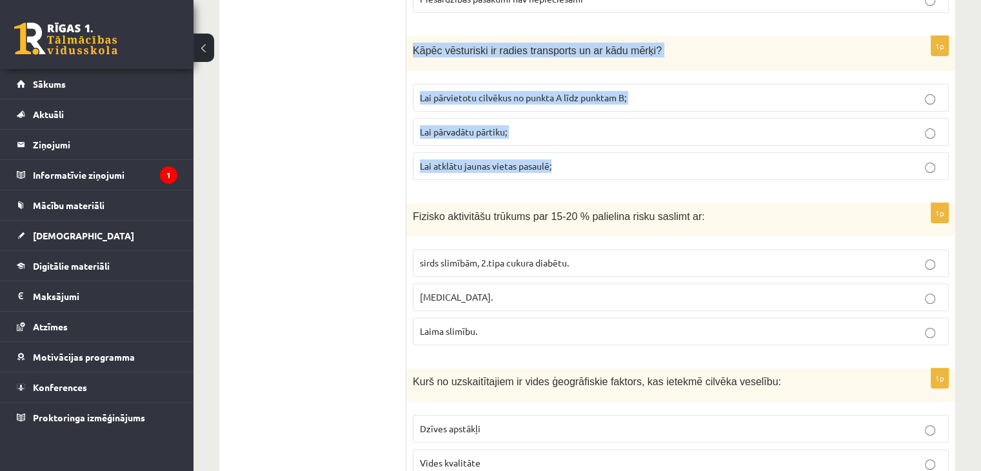
drag, startPoint x: 413, startPoint y: 47, endPoint x: 564, endPoint y: 158, distance: 187.3
click at [564, 158] on div "1p Kāpēc vēsturiski ir radies transports un ar kādu mērķi? Lai pārvietotu cilvē…" at bounding box center [680, 113] width 549 height 155
copy div "Kāpēc vēsturiski ir radies transports un ar kādu mērķi? Lai pārvietotu cilvēkus…"
click at [510, 97] on span "Lai pārvietotu cilvēkus no punkta A līdz punktam B;" at bounding box center [523, 98] width 206 height 12
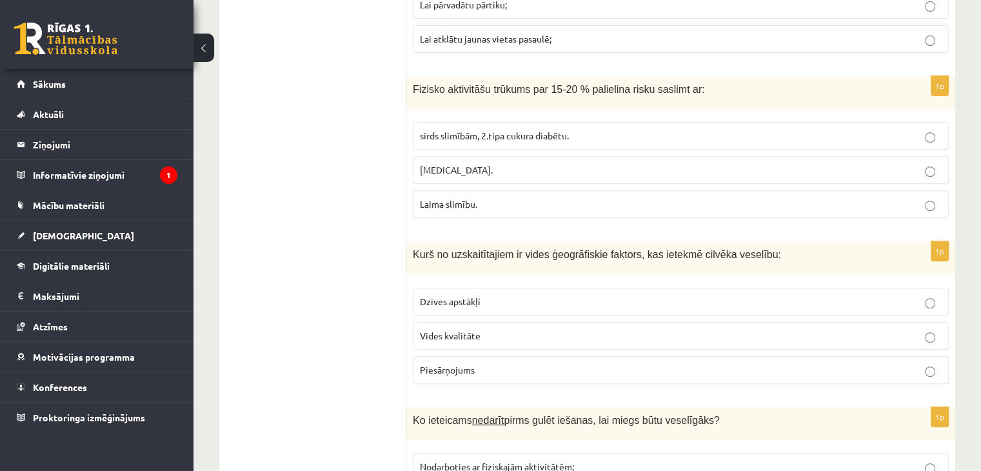
scroll to position [516, 0]
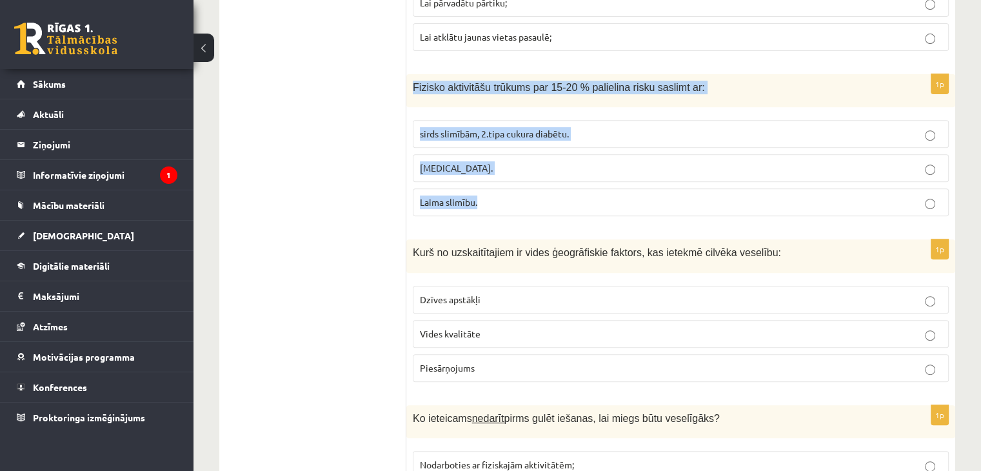
drag, startPoint x: 411, startPoint y: 87, endPoint x: 521, endPoint y: 192, distance: 151.9
click at [521, 192] on div "1p Fizisko aktivitāšu trūkums par 15-20 % palielina risku saslimt ar: sirds sli…" at bounding box center [680, 150] width 549 height 152
click at [543, 135] on span "sirds slimībām, 2.tipa cukura diabētu." at bounding box center [494, 134] width 149 height 12
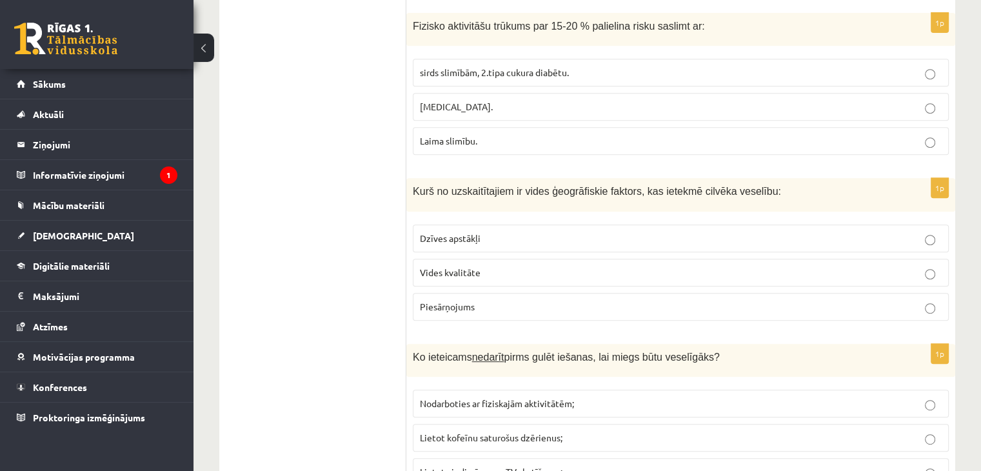
scroll to position [580, 0]
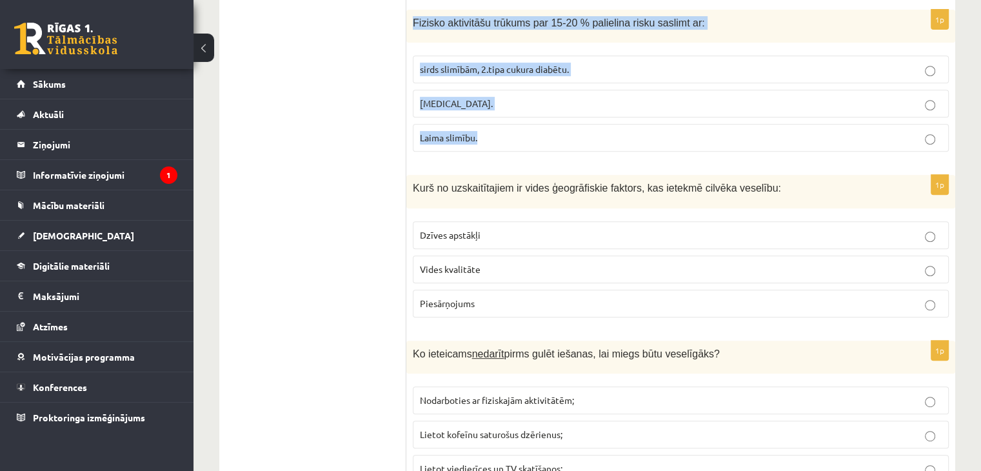
drag, startPoint x: 412, startPoint y: 19, endPoint x: 510, endPoint y: 132, distance: 149.1
click at [510, 132] on div "1p Fizisko aktivitāšu trūkums par 15-20 % palielina risku saslimt ar: sirds sli…" at bounding box center [680, 86] width 549 height 152
copy div "Fizisko aktivitāšu trūkums par 15-20 % palielina risku saslimt ar: sirds slimīb…"
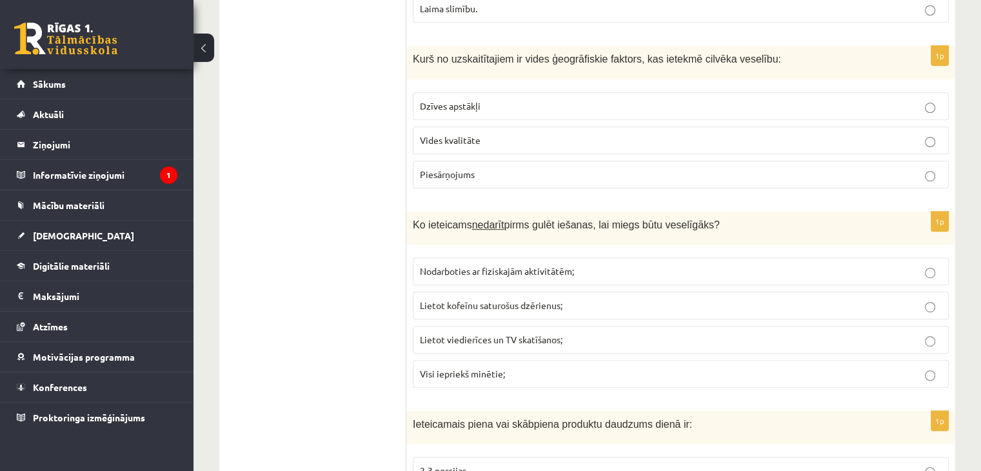
scroll to position [645, 0]
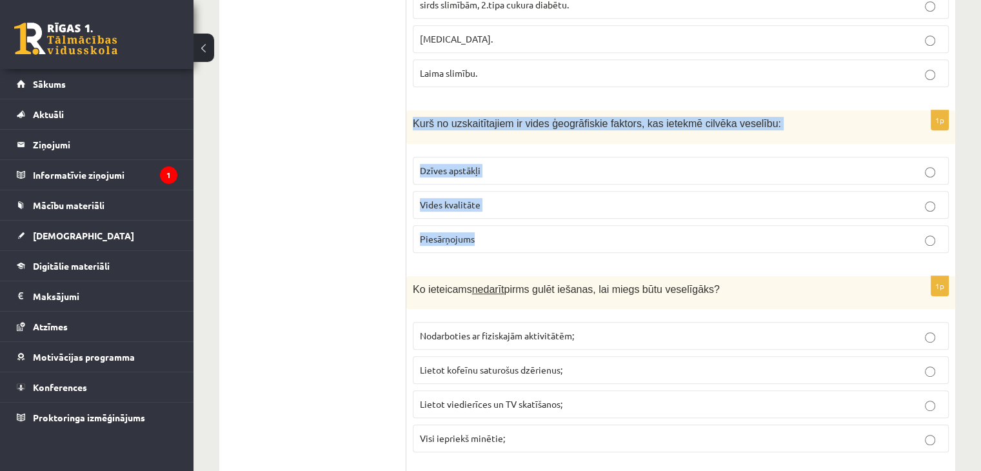
drag, startPoint x: 414, startPoint y: 117, endPoint x: 530, endPoint y: 233, distance: 163.3
click at [530, 233] on div "1p Kurš no uzskaitītajiem ir vides ģeogrāfiskie faktors, kas ietekmē cilvēka ve…" at bounding box center [680, 186] width 549 height 152
copy div "Kurš no uzskaitītajiem ir vides ģeogrāfiskie faktors, kas ietekmē cilvēka vesel…"
click at [439, 199] on span "Vides kvalitāte" at bounding box center [450, 205] width 61 height 12
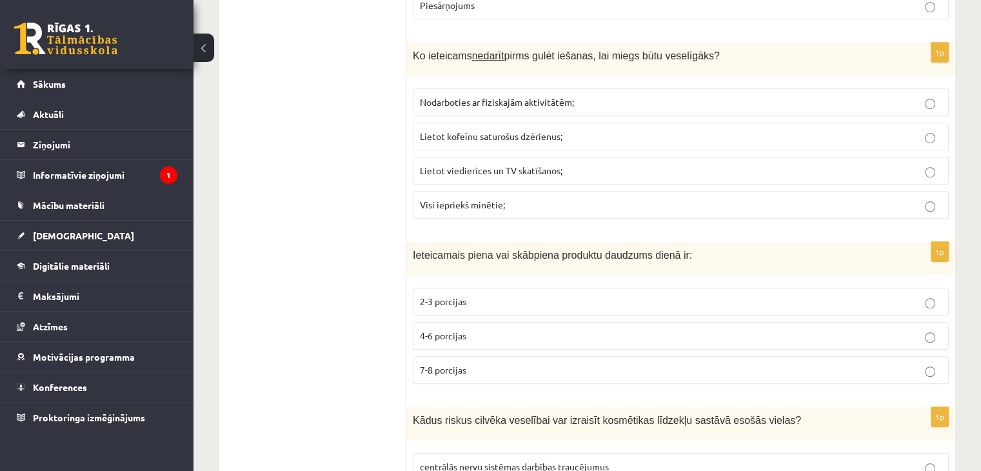
scroll to position [888, 0]
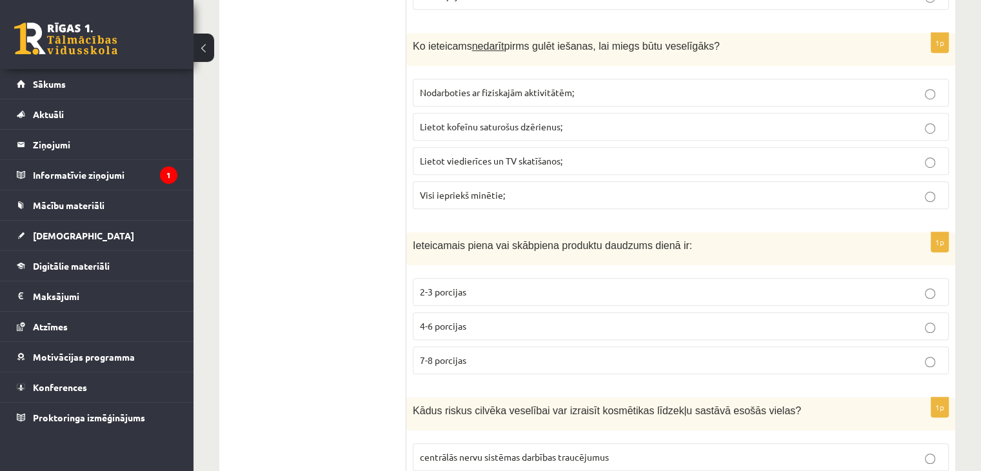
drag, startPoint x: 403, startPoint y: 37, endPoint x: 522, endPoint y: 195, distance: 198.0
click at [521, 190] on p "Visi iepriekš minētie;" at bounding box center [681, 195] width 522 height 14
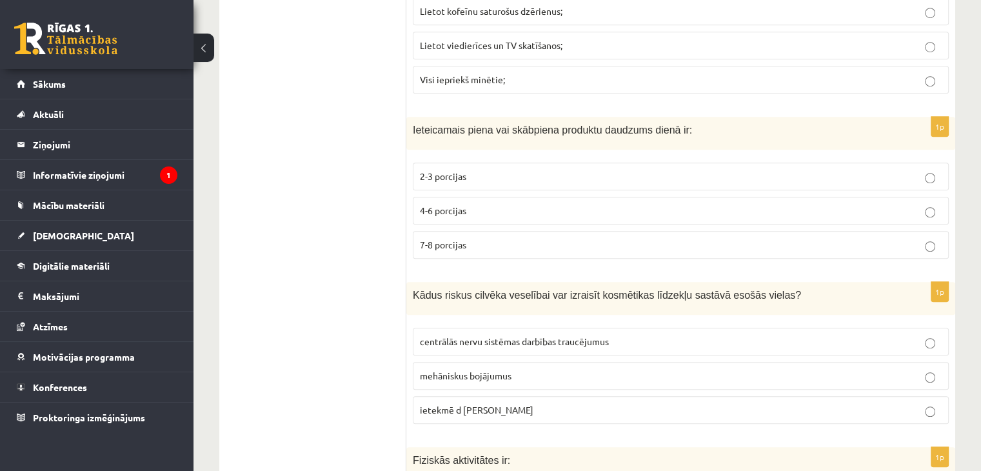
scroll to position [1082, 0]
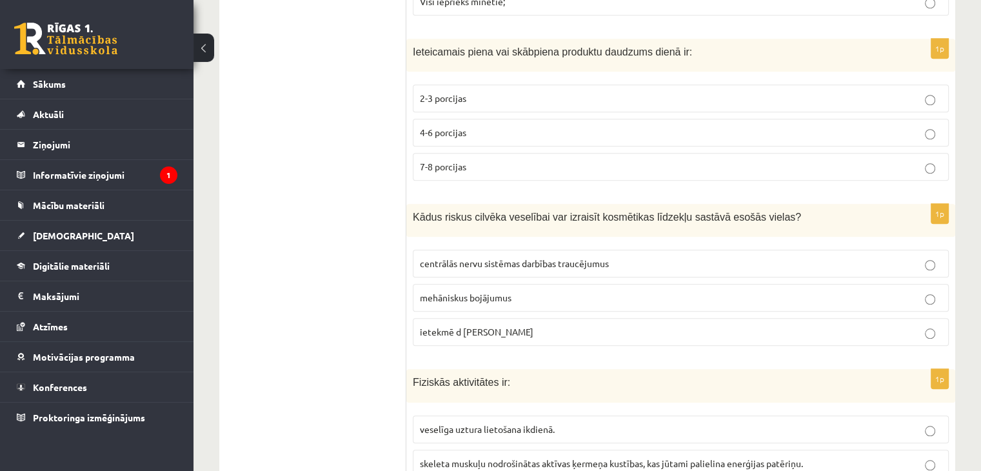
click at [459, 94] on span "2-3 porcijas" at bounding box center [443, 98] width 46 height 12
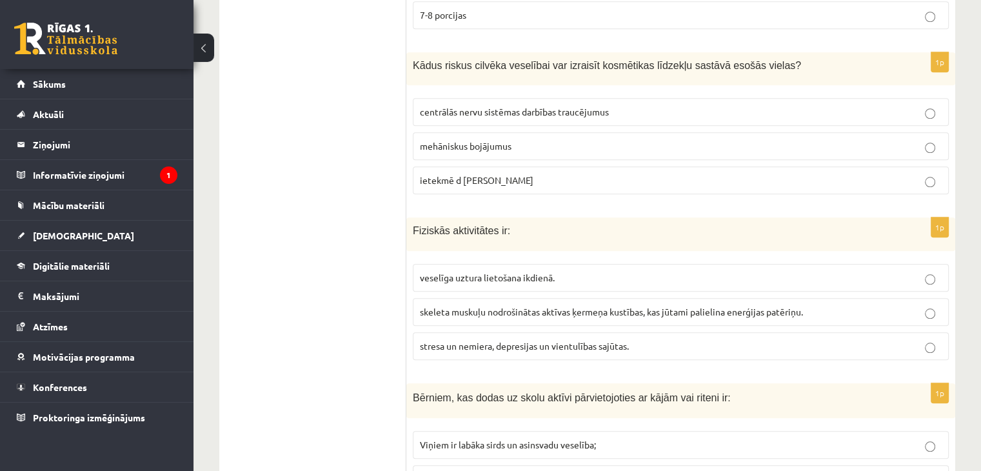
scroll to position [1211, 0]
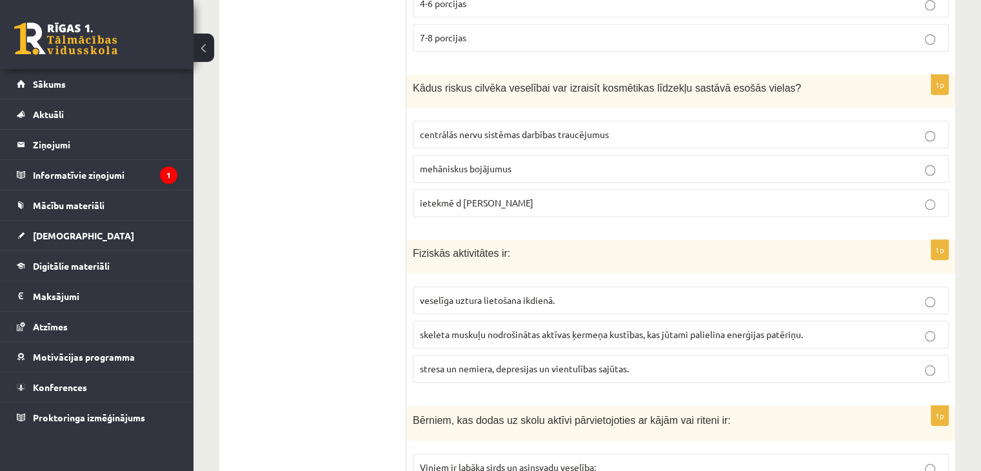
drag, startPoint x: 418, startPoint y: 76, endPoint x: 560, endPoint y: 191, distance: 182.5
click at [560, 191] on div "1p Kādus riskus cilvēka veselībai var izraisīt kosmētikas līdzekļu sastāvā esoš…" at bounding box center [680, 151] width 549 height 152
copy div "ādus riskus cilvēka veselībai var izraisīt kosmētikas līdzekļu sastāvā esošās v…"
click at [485, 128] on p "centrālās nervu sistēmas darbības traucējumus" at bounding box center [681, 135] width 522 height 14
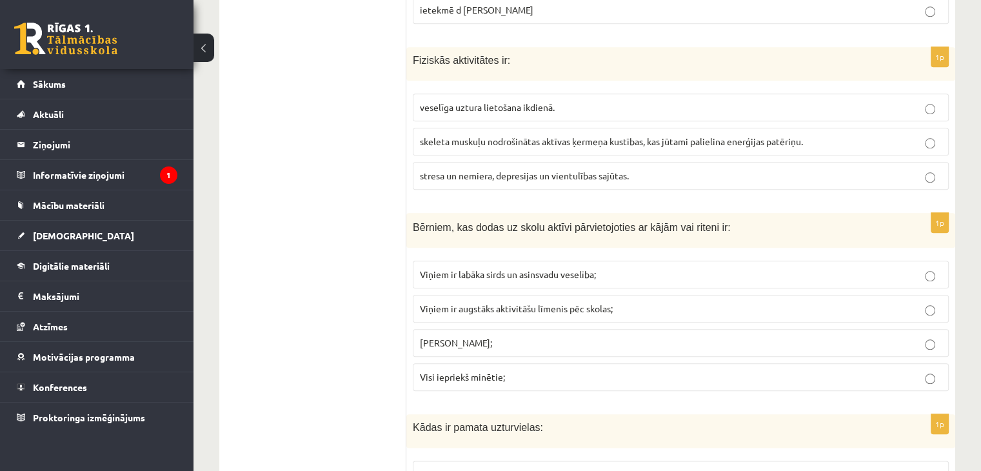
scroll to position [1404, 0]
click at [469, 135] on span "skeleta muskuļu nodrošinātas aktīvas ķermeņa kustības, kas jūtami palielina ene…" at bounding box center [611, 141] width 383 height 12
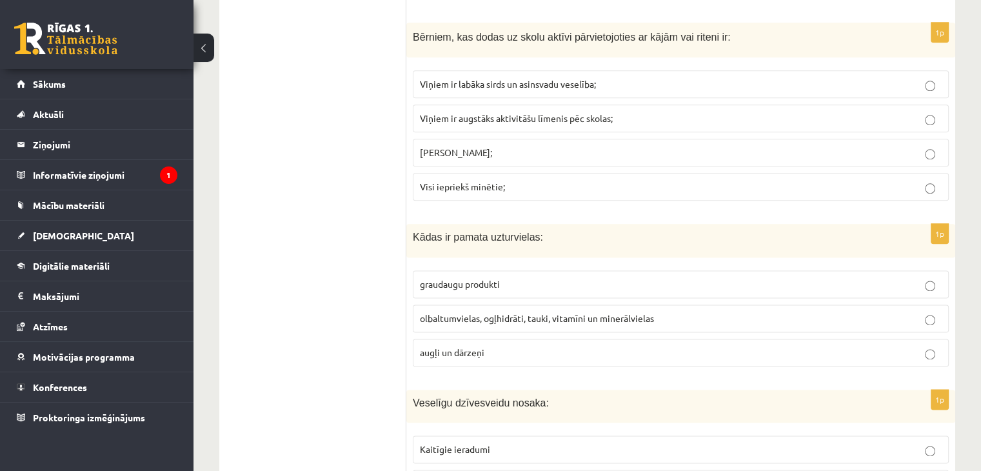
scroll to position [1598, 0]
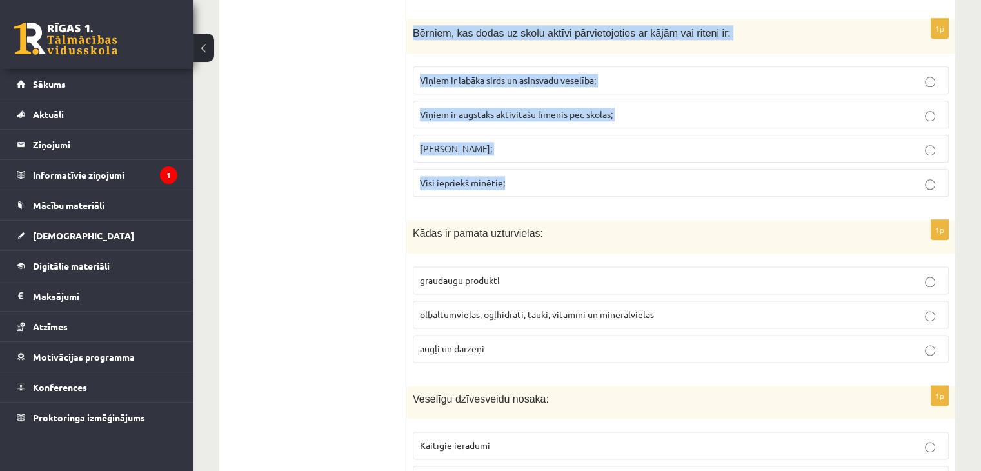
drag, startPoint x: 412, startPoint y: 21, endPoint x: 539, endPoint y: 176, distance: 200.8
click at [539, 176] on div "1p Bērniem, kas dodas uz skolu aktīvi pārvietojoties ar kājām vai riteni ir: Vi…" at bounding box center [680, 113] width 549 height 189
drag, startPoint x: 539, startPoint y: 176, endPoint x: 493, endPoint y: 177, distance: 45.8
click at [493, 177] on span "Visi iepriekš minētie;" at bounding box center [462, 183] width 85 height 12
click at [497, 177] on span "Visi iepriekš minētie;" at bounding box center [462, 183] width 85 height 12
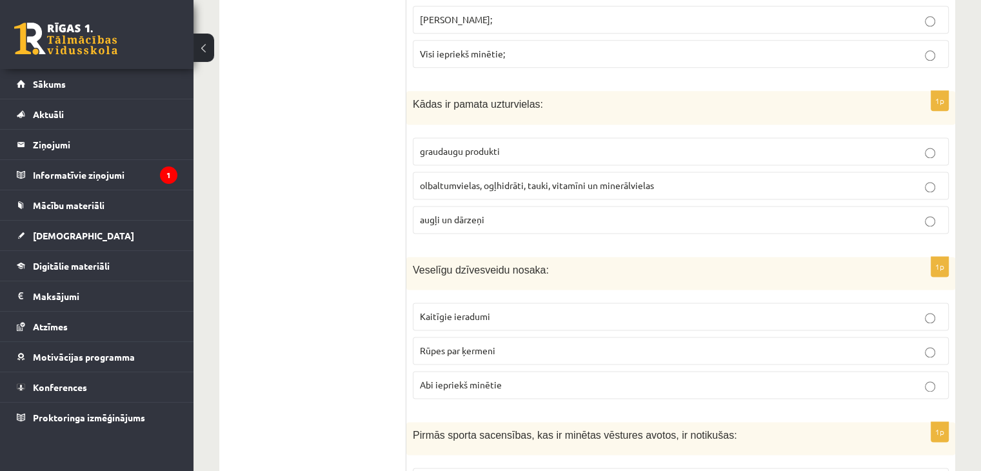
scroll to position [1791, 0]
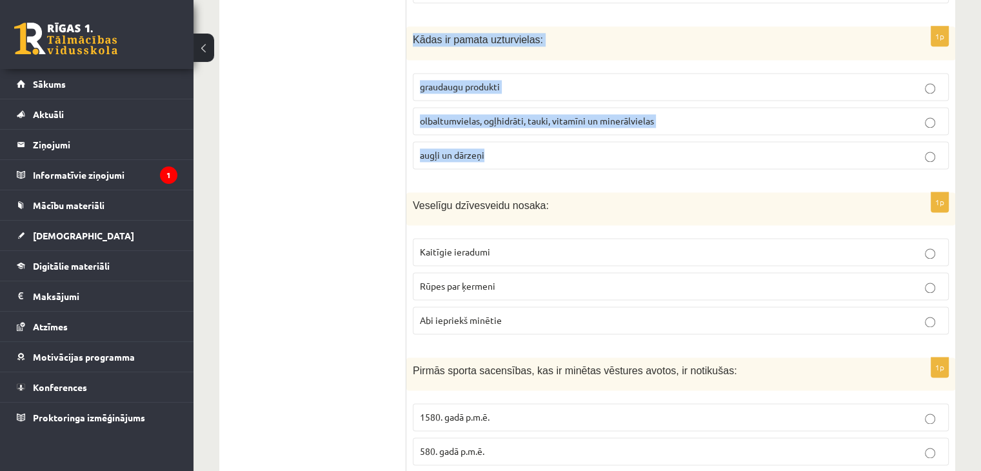
drag, startPoint x: 411, startPoint y: 26, endPoint x: 555, endPoint y: 153, distance: 191.5
click at [555, 153] on div "1p Kādas ir pamata uzturvielas: graudaugu produkti olbaltumvielas, ogļhidrāti, …" at bounding box center [680, 102] width 549 height 152
copy div "Kādas ir pamata uzturvielas: graudaugu produkti olbaltumvielas, ogļhidrāti, tau…"
click at [480, 115] on span "olbaltumvielas, ogļhidrāti, tauki, vitamīni un minerālvielas" at bounding box center [537, 121] width 234 height 12
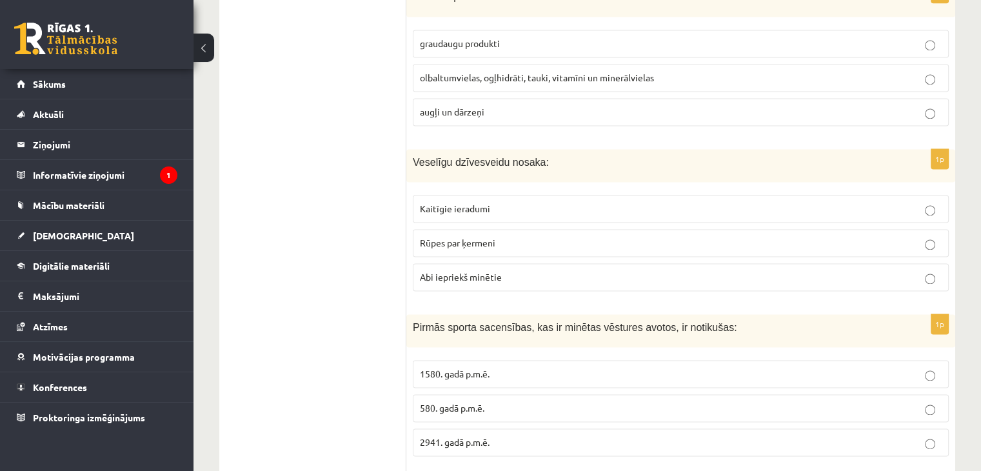
scroll to position [1920, 0]
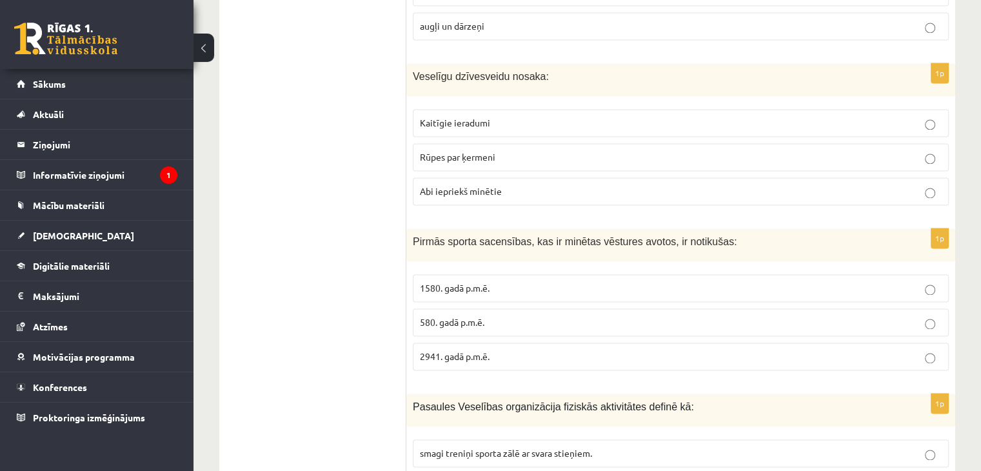
click at [478, 185] on span "Abi iepriekš minētie" at bounding box center [461, 191] width 82 height 12
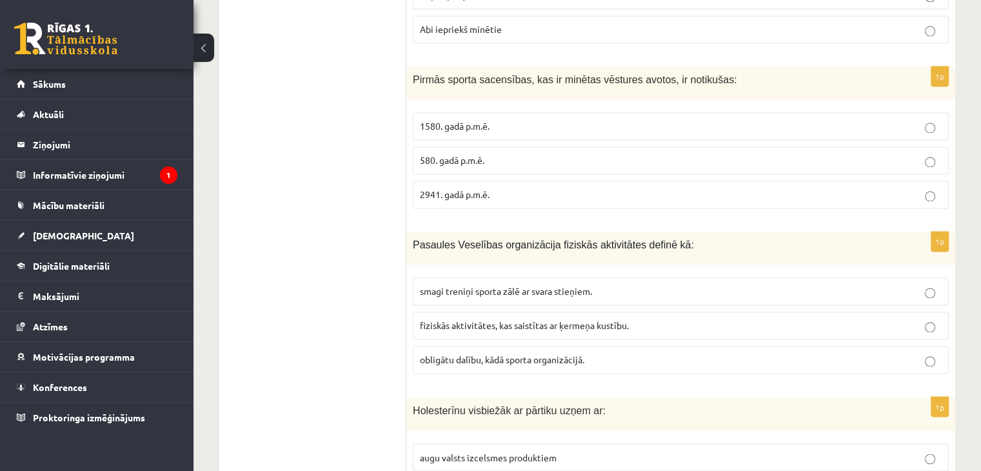
scroll to position [2113, 0]
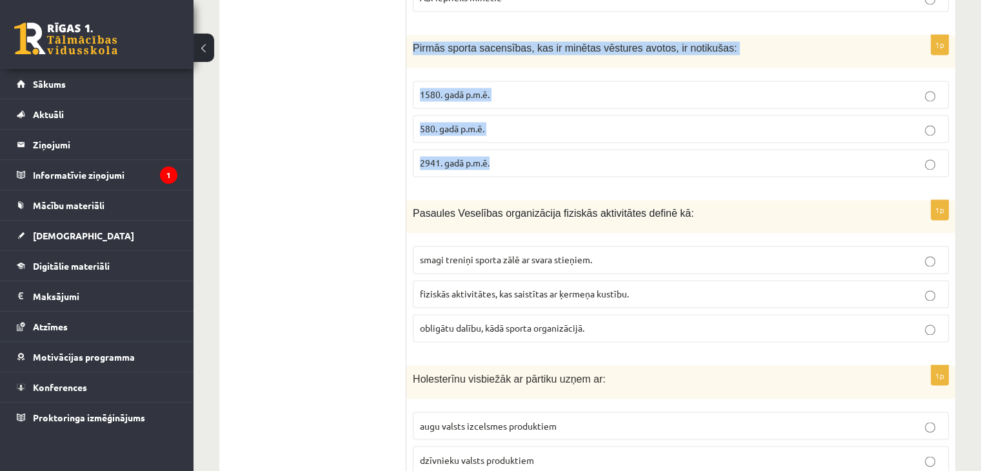
drag, startPoint x: 413, startPoint y: 38, endPoint x: 516, endPoint y: 151, distance: 152.5
click at [516, 151] on div "1p Pirmās sporta sacensības, kas ir minētas vēstures avotos, ir notikušas: 1580…" at bounding box center [680, 111] width 549 height 152
copy div "Pirmās sporta sacensības, kas ir minētas vēstures avotos, ir notikušas: 1580. g…"
click at [435, 88] on span "1580. gadā p.m.ē." at bounding box center [455, 94] width 70 height 12
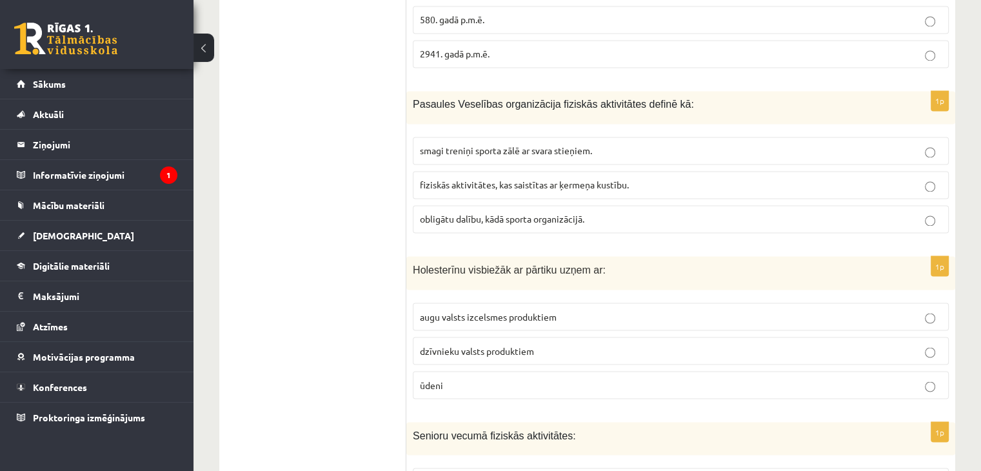
scroll to position [2242, 0]
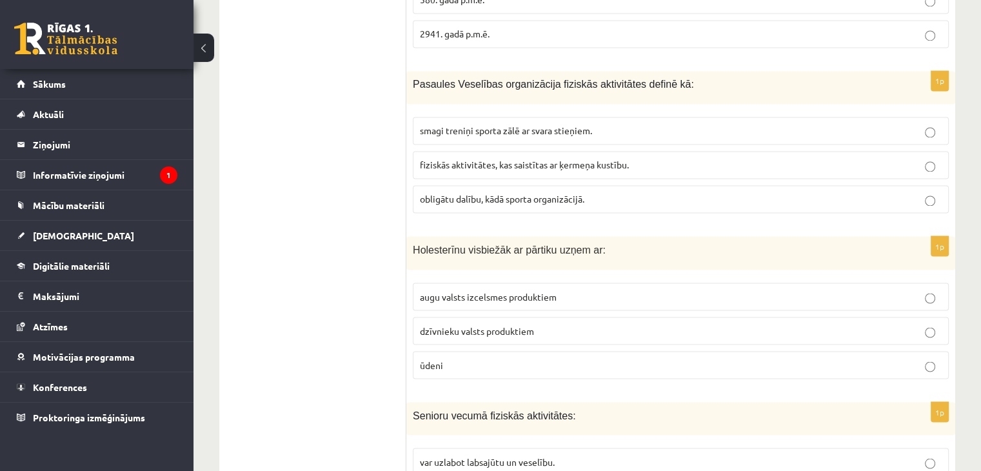
click at [539, 159] on span "fiziskās aktivitātes, kas saistītas ar ķermeņa kustību." at bounding box center [524, 165] width 209 height 12
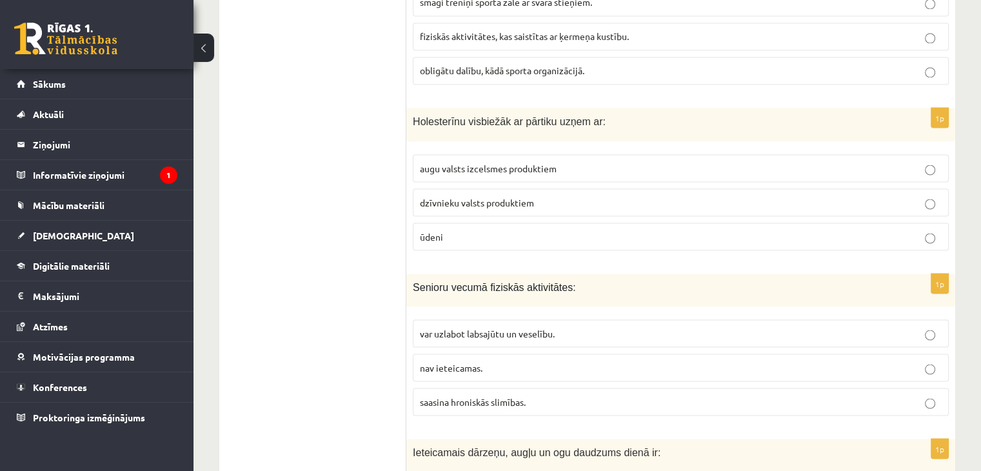
scroll to position [2371, 0]
click at [464, 195] on span "dzīvnieku valsts produktiem" at bounding box center [477, 201] width 114 height 12
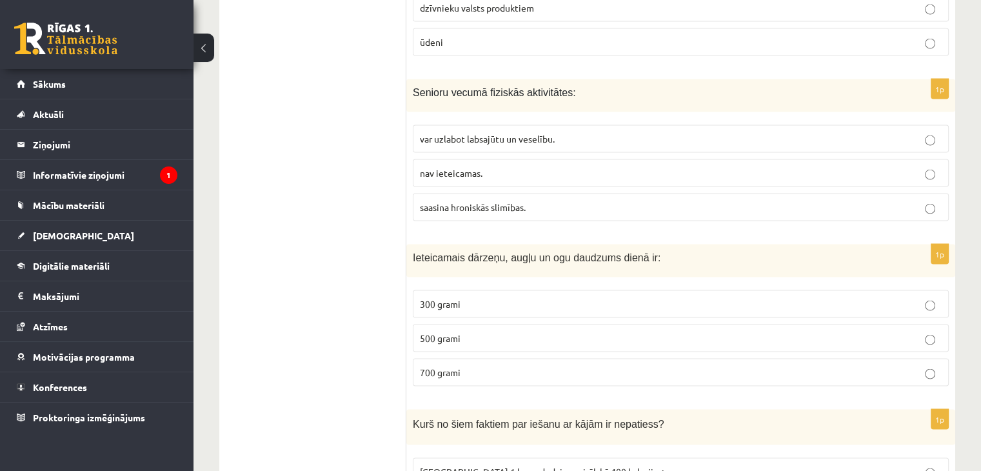
scroll to position [2629, 0]
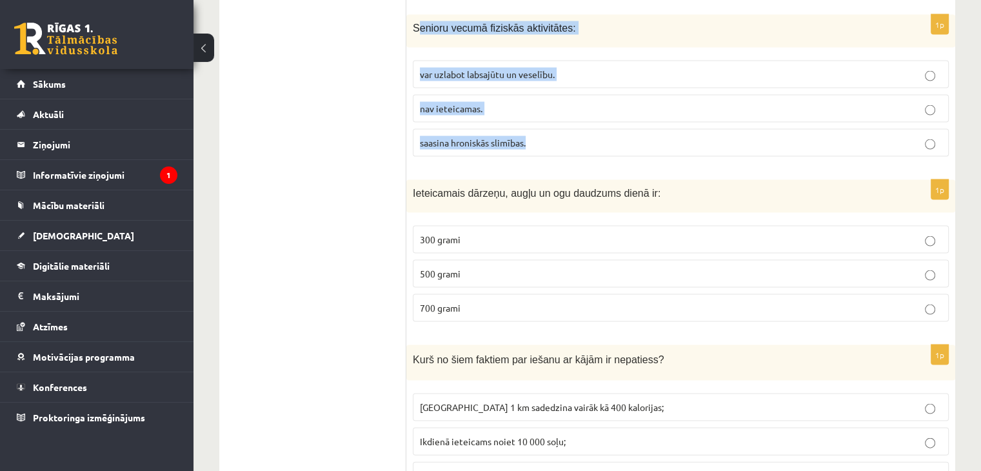
drag, startPoint x: 453, startPoint y: 39, endPoint x: 573, endPoint y: 124, distance: 147.5
click at [573, 124] on div "1p Senioru vecumā fiziskās aktivitātes: var uzlabot labsajūtu un veselību. nav …" at bounding box center [680, 91] width 549 height 152
click at [438, 23] on span "Senioru vecumā fiziskās aktivitātes:" at bounding box center [494, 28] width 163 height 11
drag, startPoint x: 408, startPoint y: 15, endPoint x: 557, endPoint y: 127, distance: 186.1
click at [557, 127] on div "1p Senioru vecumā fiziskās aktivitātes: var uzlabot labsajūtu un veselību. nav …" at bounding box center [680, 91] width 549 height 152
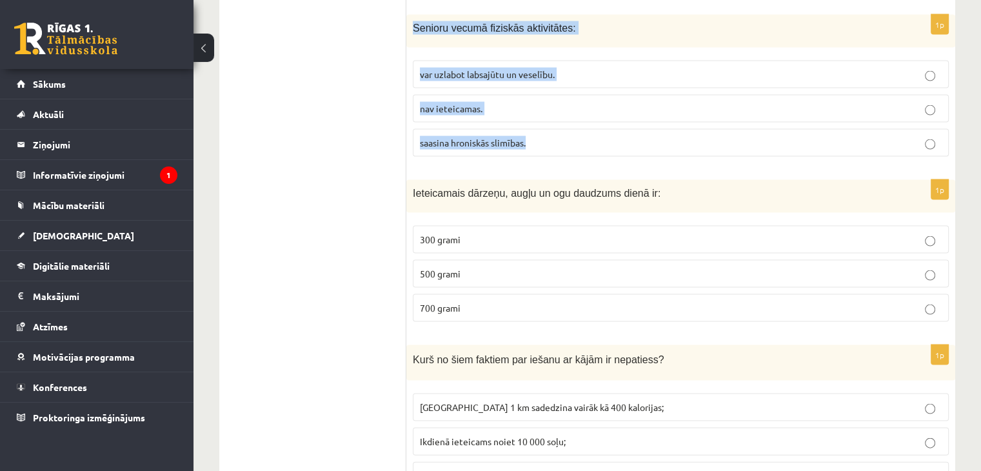
copy div "Senioru vecumā fiziskās aktivitātes: var uzlabot labsajūtu un veselību. nav iet…"
click at [451, 72] on label "var uzlabot labsajūtu un veselību." at bounding box center [681, 75] width 536 height 28
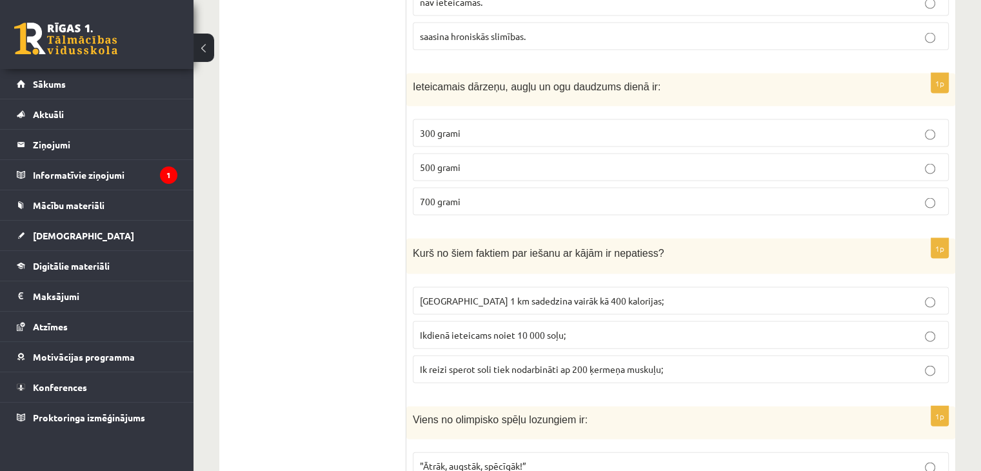
scroll to position [2758, 0]
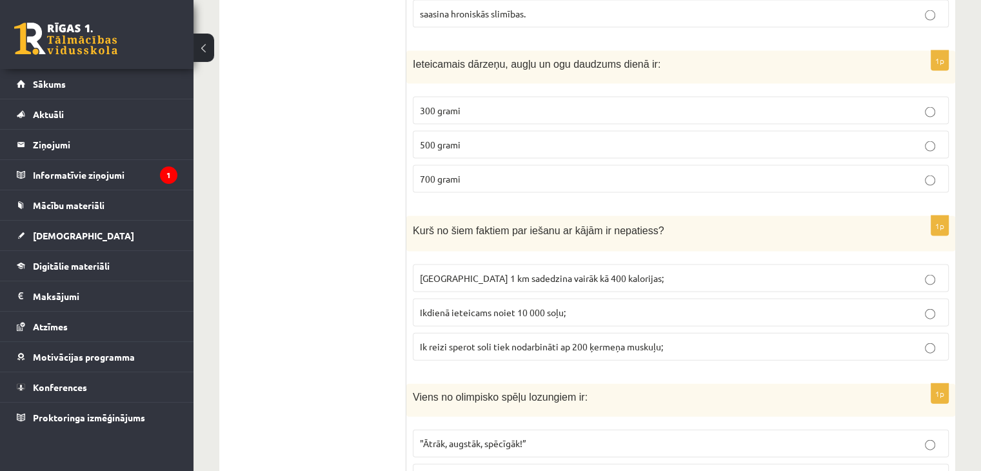
drag, startPoint x: 405, startPoint y: 46, endPoint x: 506, endPoint y: 161, distance: 153.1
click at [506, 161] on div "**********" at bounding box center [587, 3] width 736 height 5087
drag, startPoint x: 506, startPoint y: 161, endPoint x: 485, endPoint y: 151, distance: 23.1
click at [485, 151] on fieldset "300 grami 500 grami 700 grami" at bounding box center [681, 143] width 536 height 106
click at [440, 70] on div "Ieteicamais dārzeņu, augļu un ogu daudzums dienā ir:" at bounding box center [680, 67] width 549 height 33
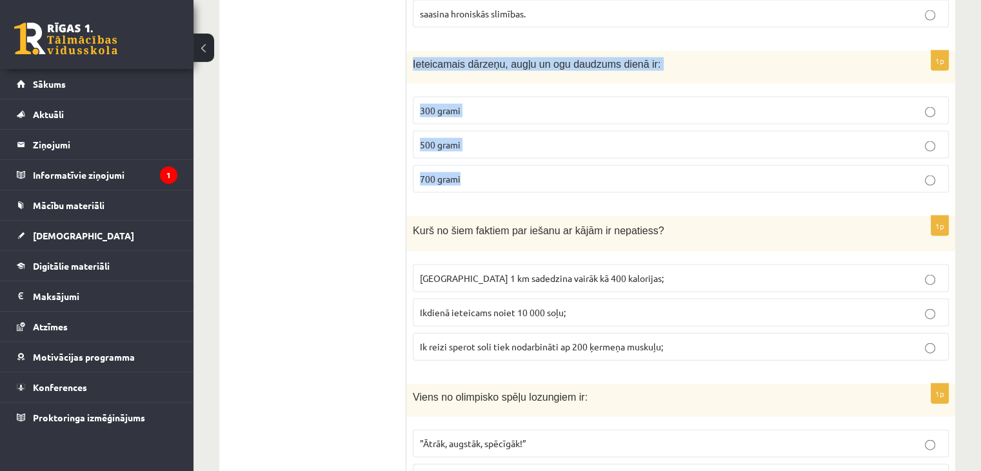
drag, startPoint x: 411, startPoint y: 49, endPoint x: 513, endPoint y: 168, distance: 157.3
click at [513, 168] on div "1p Ieteicamais dārzeņu, augļu un ogu daudzums dienā ir: 300 grami 500 grami 700…" at bounding box center [680, 127] width 549 height 152
copy div "Ieteicamais dārzeņu, augļu un ogu daudzums dienā ir: 300 grami 500 grami 700 gr…"
click at [502, 138] on p "500 grami" at bounding box center [681, 145] width 522 height 14
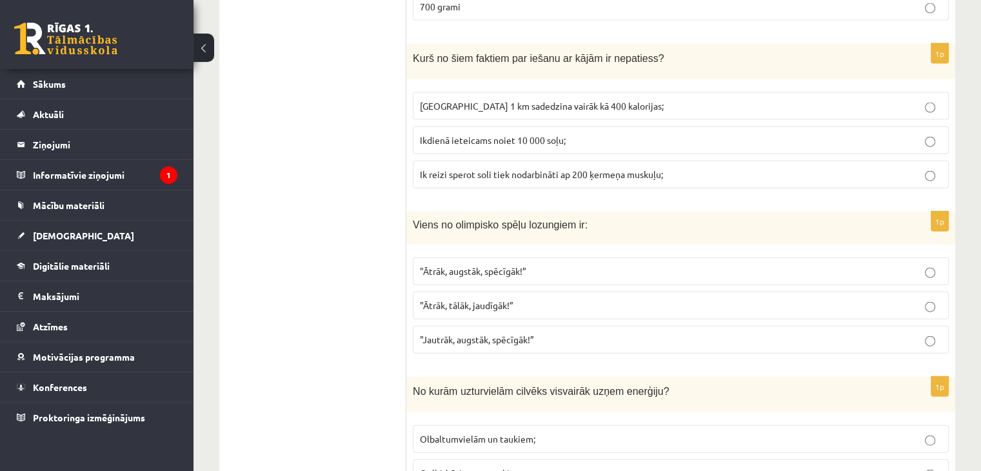
scroll to position [2952, 0]
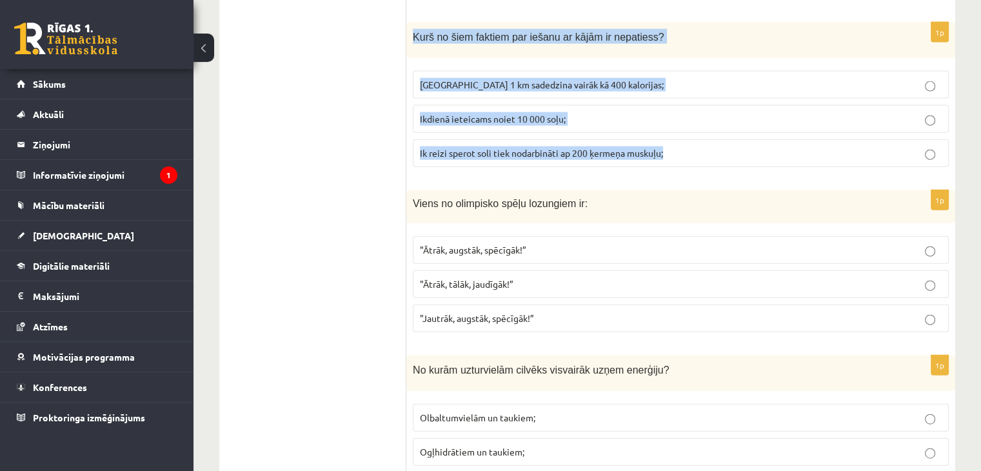
drag, startPoint x: 413, startPoint y: 17, endPoint x: 704, endPoint y: 141, distance: 315.9
click at [704, 141] on div "1p Kurš no šiem faktiem par iešanu ar kājām ir nepatiess? [GEOGRAPHIC_DATA] 1 k…" at bounding box center [680, 100] width 549 height 155
copy div "Kurš no šiem faktiem par iešanu ar kājām ir nepatiess? Noiets 1 km sadedzina va…"
click at [508, 79] on span "[GEOGRAPHIC_DATA] 1 km sadedzina vairāk kā 400 kalorijas;" at bounding box center [542, 85] width 244 height 12
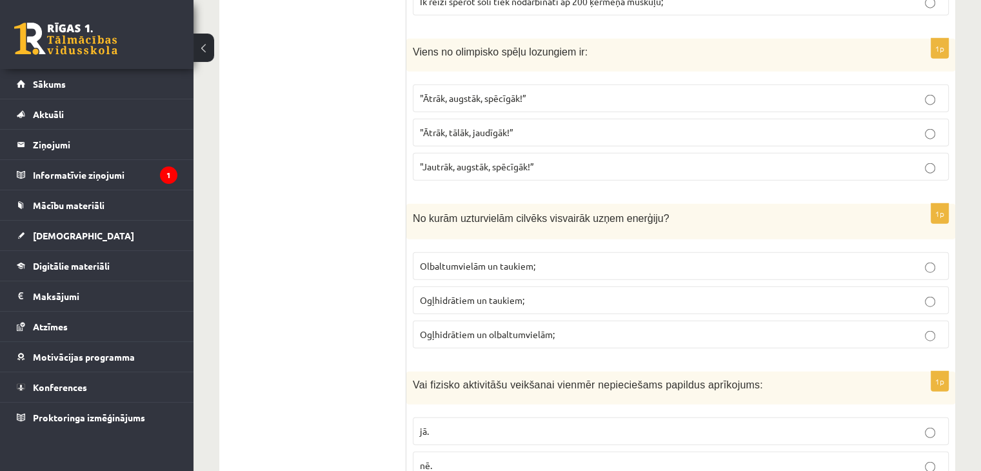
scroll to position [3081, 0]
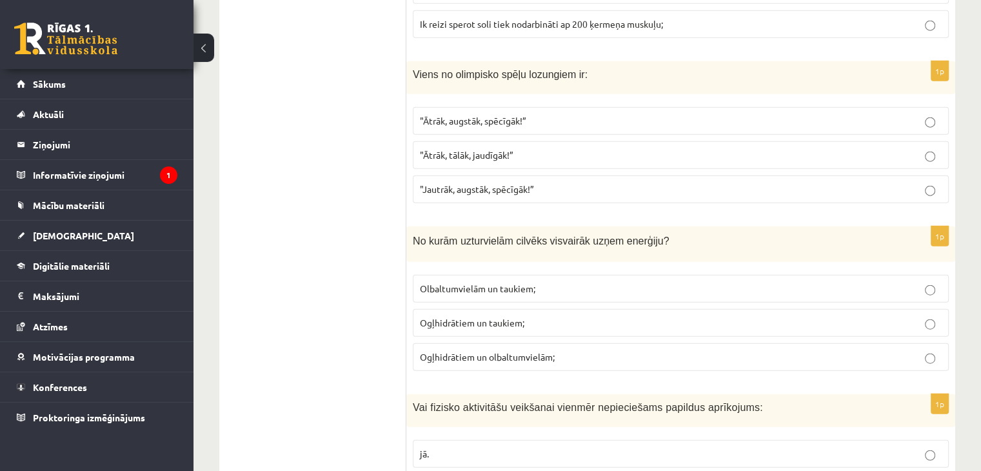
click at [468, 115] on span ""Ātrāk, augstāk, spēcīgāk!”" at bounding box center [473, 121] width 106 height 12
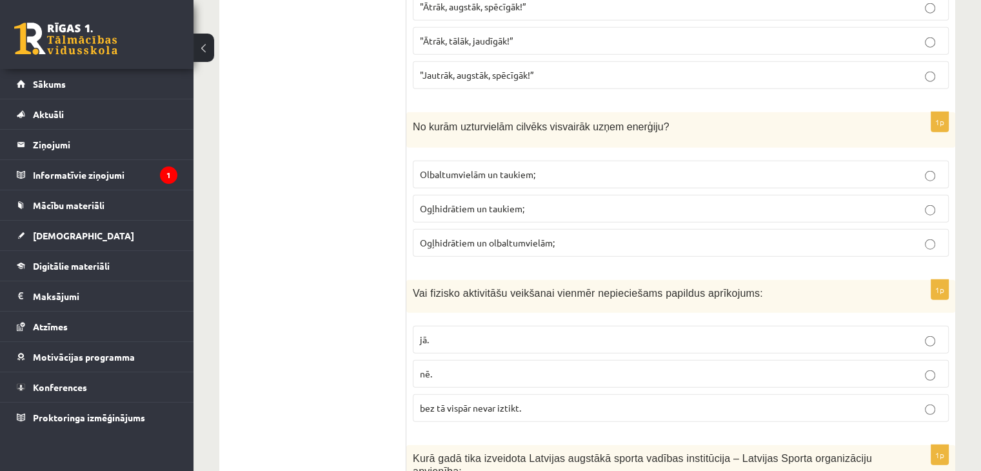
scroll to position [3210, 0]
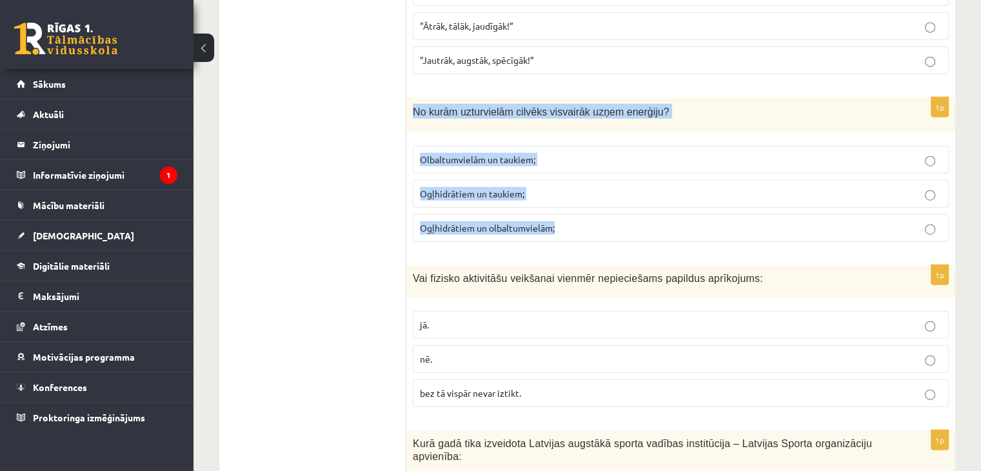
drag, startPoint x: 410, startPoint y: 91, endPoint x: 596, endPoint y: 217, distance: 224.7
click at [596, 217] on div "1p No kurām uzturvielām cilvēks visvairāk uzņem enerģiju? Olbaltumvielām un tau…" at bounding box center [680, 174] width 549 height 155
copy div "No kurām uzturvielām cilvēks visvairāk uzņem enerģiju? Olbaltumvielām un taukie…"
click at [490, 188] on span "Ogļhidrātiem un taukiem;" at bounding box center [472, 194] width 104 height 12
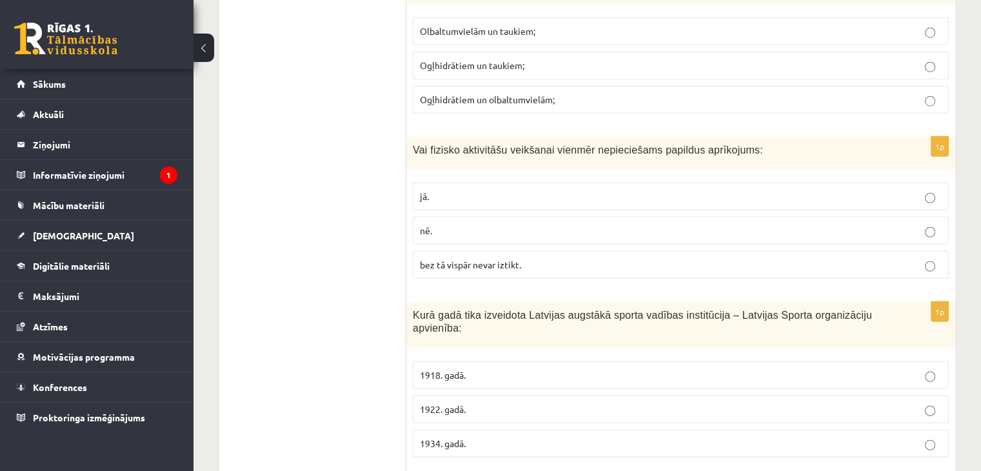
scroll to position [3339, 0]
click at [475, 223] on label "nē." at bounding box center [681, 230] width 536 height 28
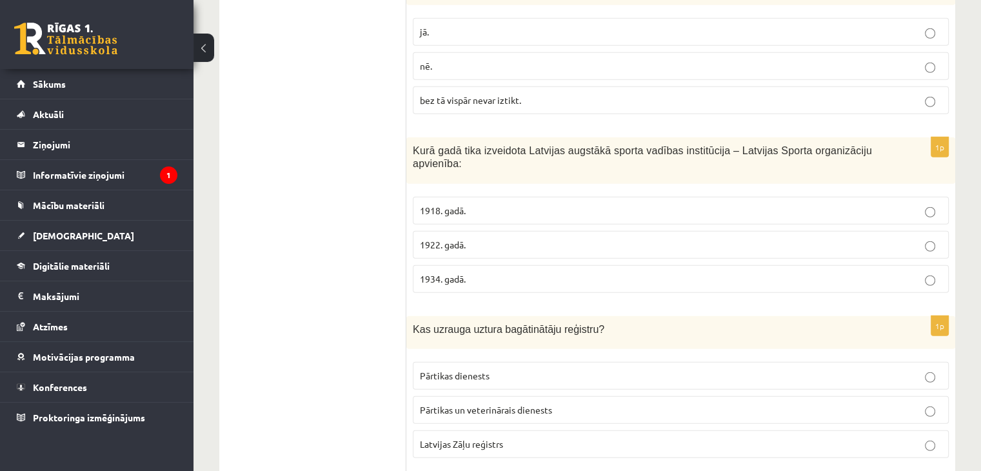
scroll to position [3532, 0]
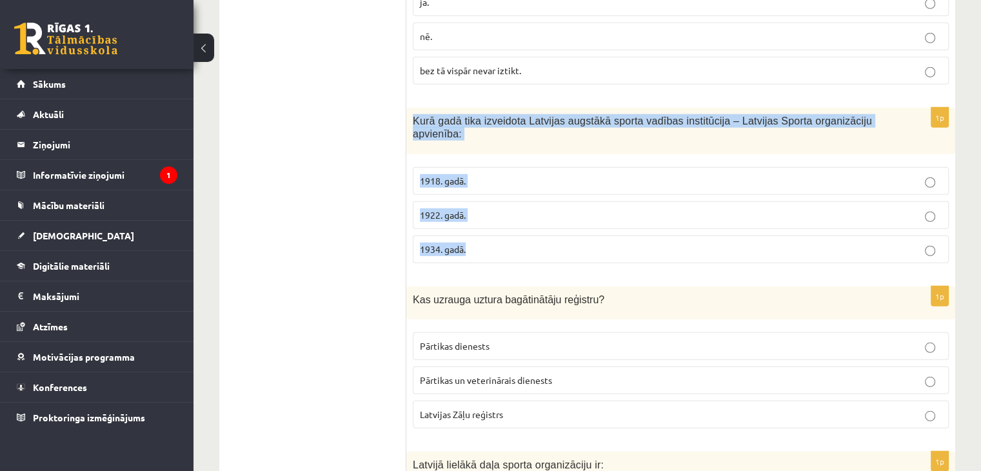
drag, startPoint x: 411, startPoint y: 101, endPoint x: 510, endPoint y: 214, distance: 150.0
click at [510, 214] on div "1p Kurā gadā tika izveidota Latvijas augstākā sporta vadības institūcija – Latv…" at bounding box center [680, 191] width 549 height 166
click at [437, 209] on span "1922. gadā." at bounding box center [443, 215] width 46 height 12
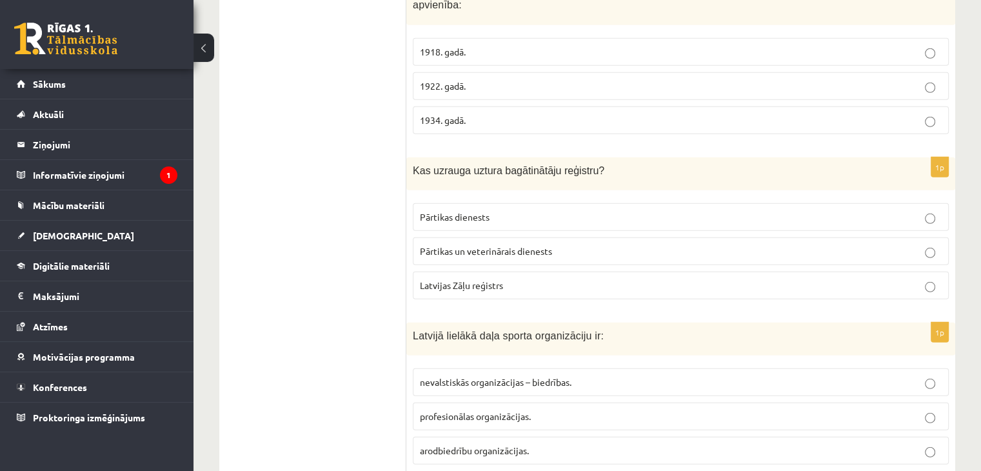
scroll to position [3726, 0]
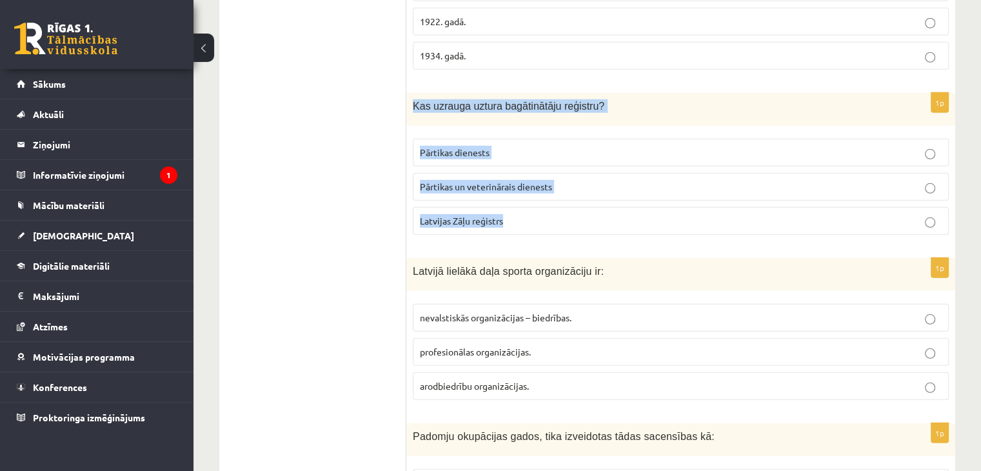
drag, startPoint x: 412, startPoint y: 63, endPoint x: 570, endPoint y: 181, distance: 197.6
click at [570, 181] on div "1p Kas uzrauga uztura bagātinātāju reģistru? Pārtikas dienests Pārtikas un vete…" at bounding box center [680, 169] width 549 height 152
click at [446, 181] on span "Pārtikas un veterinārais dienests" at bounding box center [486, 187] width 132 height 12
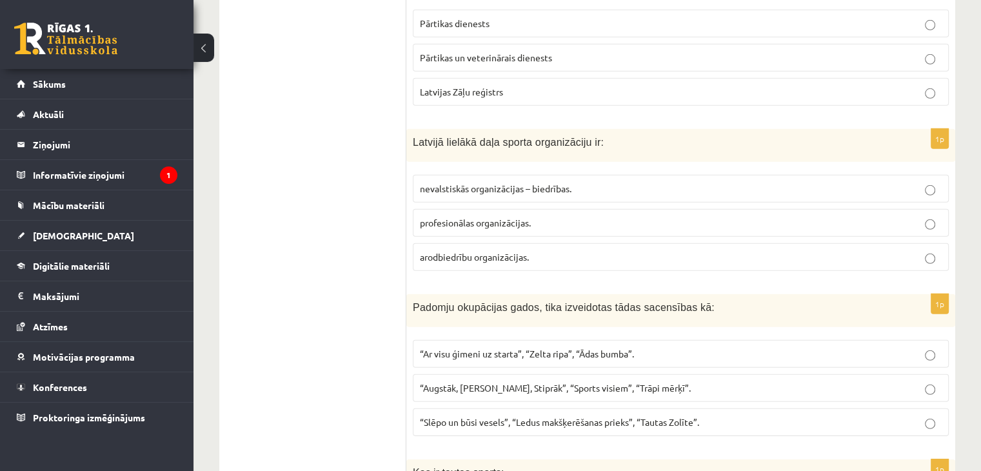
scroll to position [3919, 0]
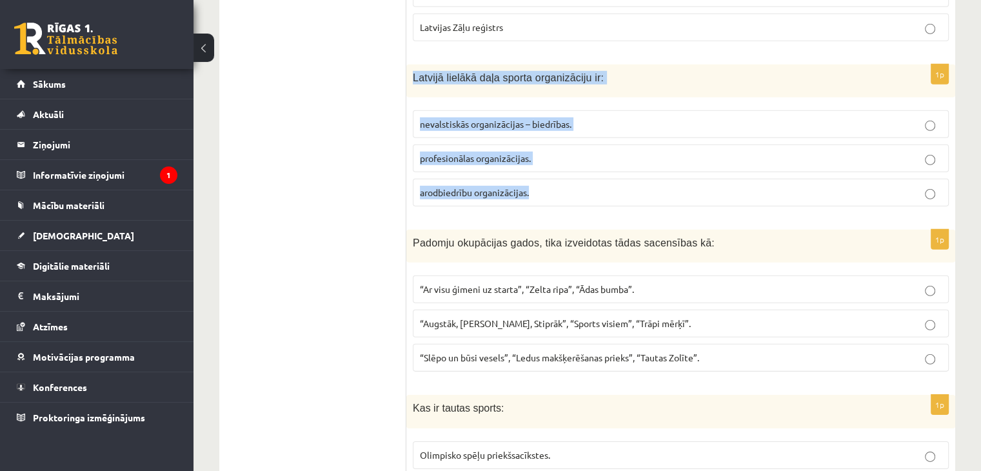
drag, startPoint x: 410, startPoint y: 45, endPoint x: 574, endPoint y: 163, distance: 202.3
click at [574, 163] on div "1p Latvijā lielākā daļa sporta organizāciju ir: nevalstiskās organizācijas – bi…" at bounding box center [680, 140] width 549 height 152
click at [470, 118] on span "nevalstiskās organizācijas – biedrības." at bounding box center [496, 124] width 152 height 12
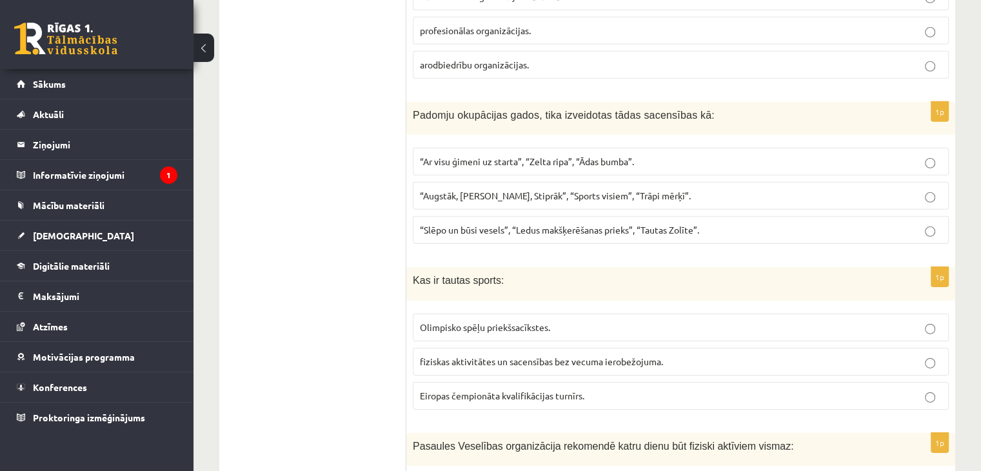
scroll to position [4048, 0]
click at [482, 188] on p "“Augstāk, [PERSON_NAME], Stiprāk”, “Sports visiem”, “Trāpi mērķī”." at bounding box center [681, 195] width 522 height 14
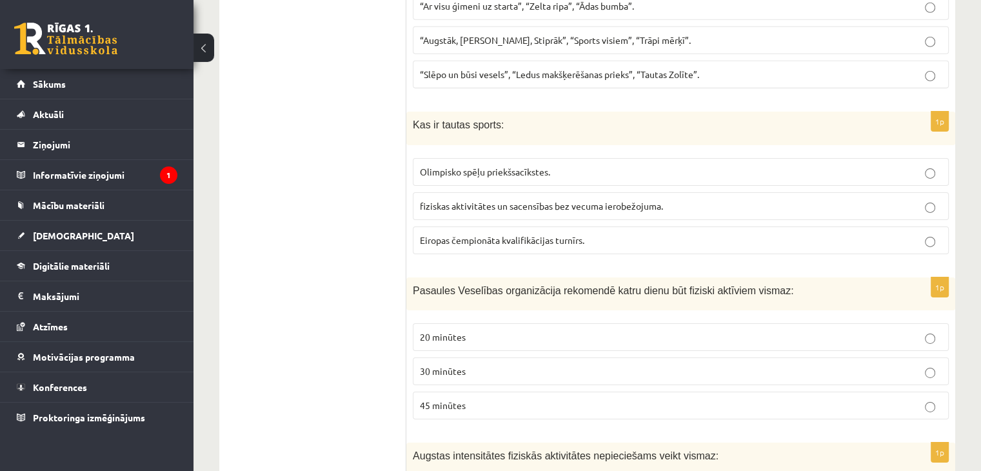
scroll to position [4242, 0]
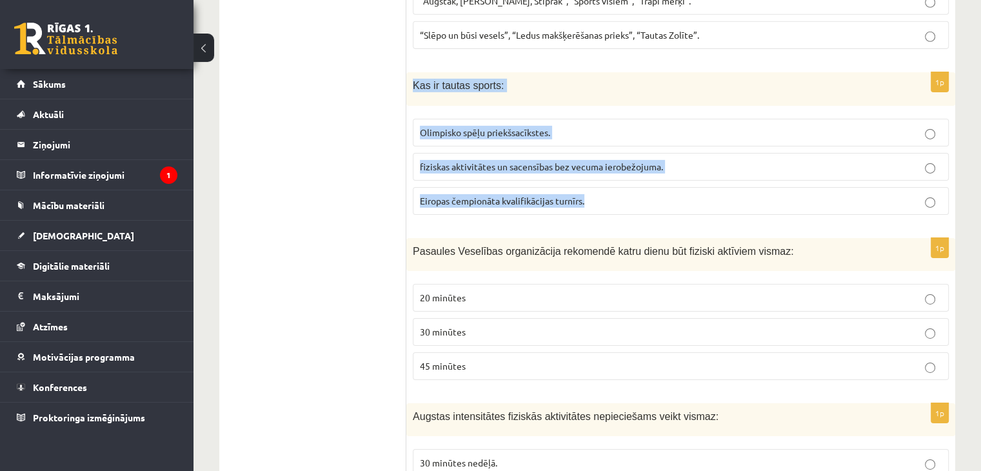
drag, startPoint x: 413, startPoint y: 47, endPoint x: 608, endPoint y: 169, distance: 230.3
click at [608, 169] on div "1p Kas ir tautas sports: Olimpisko spēļu priekšsacīkstes. [PERSON_NAME] aktivit…" at bounding box center [680, 148] width 549 height 152
click at [439, 160] on p "fiziskas aktivitātes un sacensības bez vecuma ierobežojuma." at bounding box center [681, 167] width 522 height 14
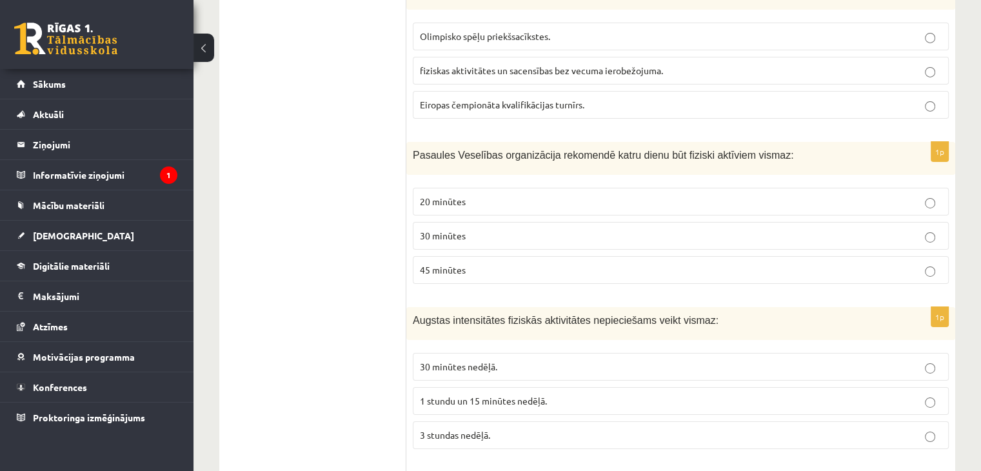
scroll to position [4371, 0]
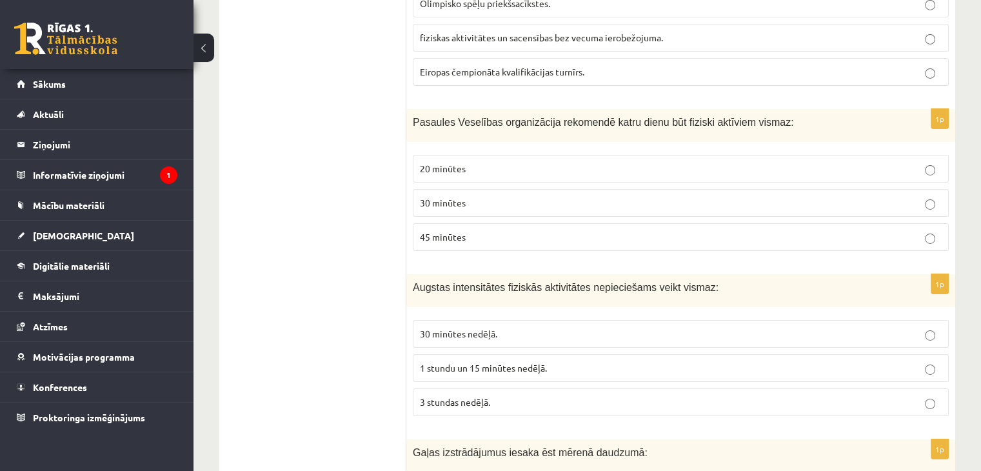
click at [552, 196] on p "30 minūtes" at bounding box center [681, 203] width 522 height 14
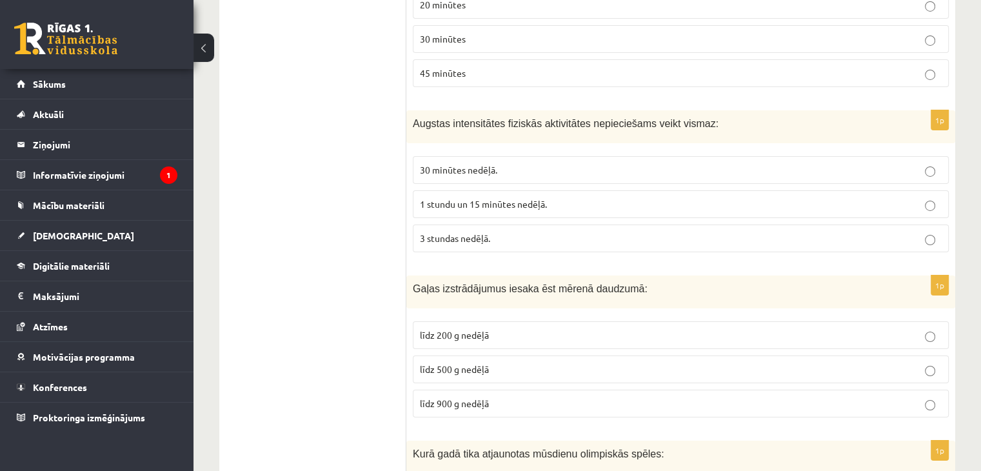
scroll to position [4564, 0]
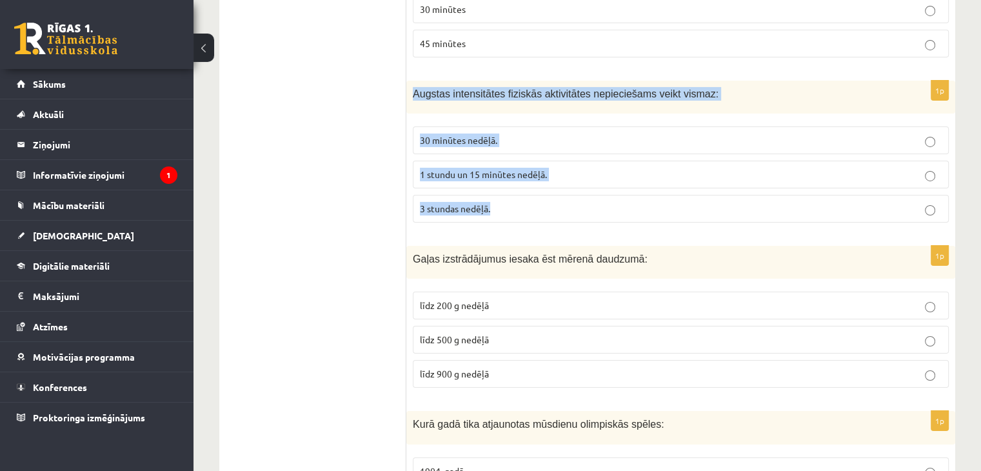
drag, startPoint x: 462, startPoint y: 78, endPoint x: 553, endPoint y: 168, distance: 128.6
click at [553, 168] on div "1p Augstas intensitātes fiziskās aktivitātes nepieciešams veikt vismaz: 30 minū…" at bounding box center [680, 157] width 549 height 152
click at [425, 168] on p "1 stundu un 15 minūtes nedēļā." at bounding box center [681, 175] width 522 height 14
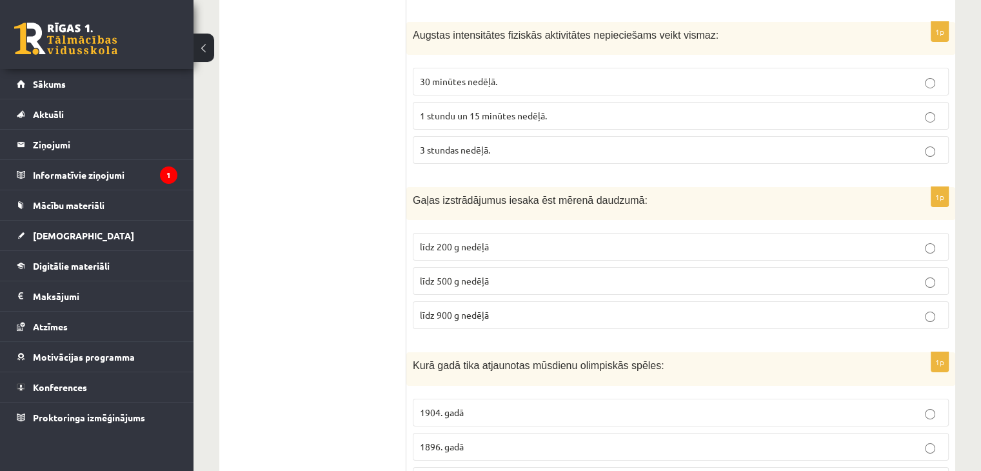
scroll to position [4758, 0]
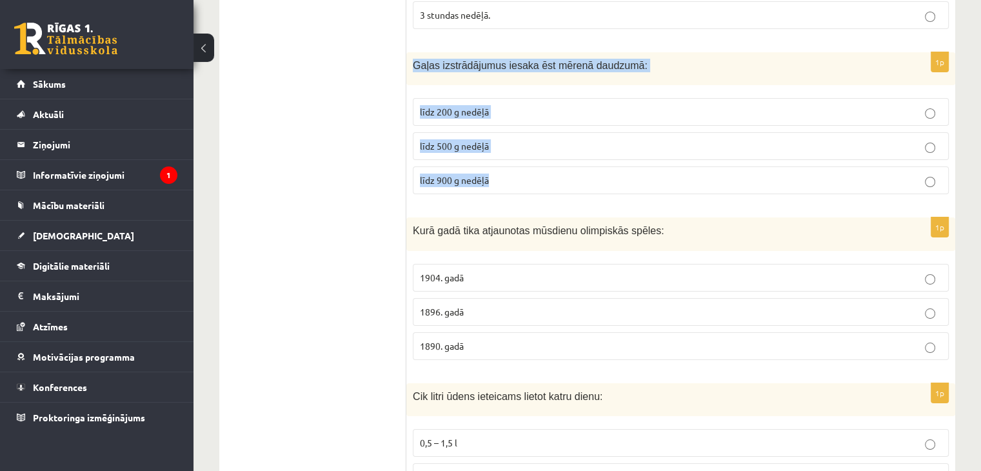
drag, startPoint x: 412, startPoint y: 30, endPoint x: 524, endPoint y: 145, distance: 160.6
click at [524, 145] on div "1p Gaļas izstrādājumus iesaka ēst mērenā daudzumā: līdz 200 g nedēļā līdz 500 g…" at bounding box center [680, 128] width 549 height 152
click at [467, 140] on span "līdz 500 g nedēļā" at bounding box center [454, 146] width 69 height 12
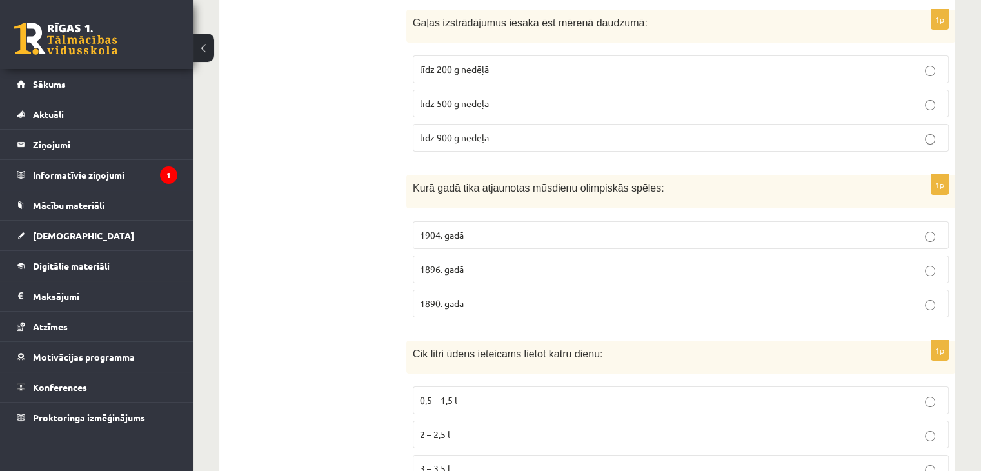
scroll to position [4822, 0]
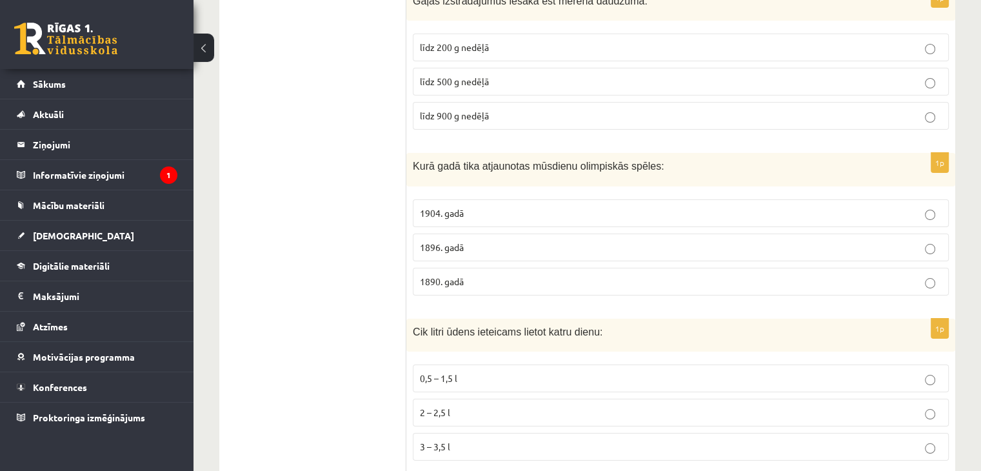
click at [435, 406] on span "2 – 2,5 l" at bounding box center [435, 412] width 30 height 12
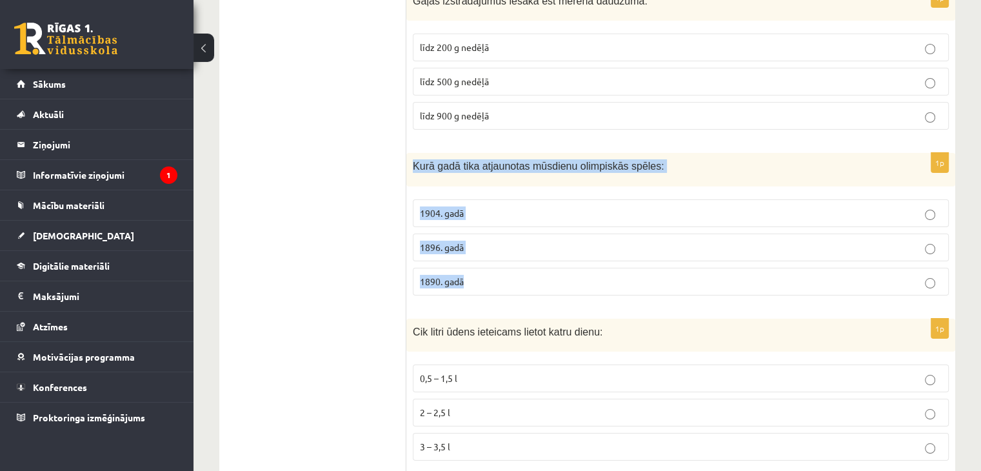
drag, startPoint x: 414, startPoint y: 124, endPoint x: 562, endPoint y: 258, distance: 199.6
click at [562, 258] on div "1p Kurā gadā tika atjaunotas mūsdienu olimpiskās spēles: 1904. gadā 1896. gadā …" at bounding box center [680, 229] width 549 height 152
click at [426, 241] on span "1896. gadā" at bounding box center [442, 247] width 44 height 12
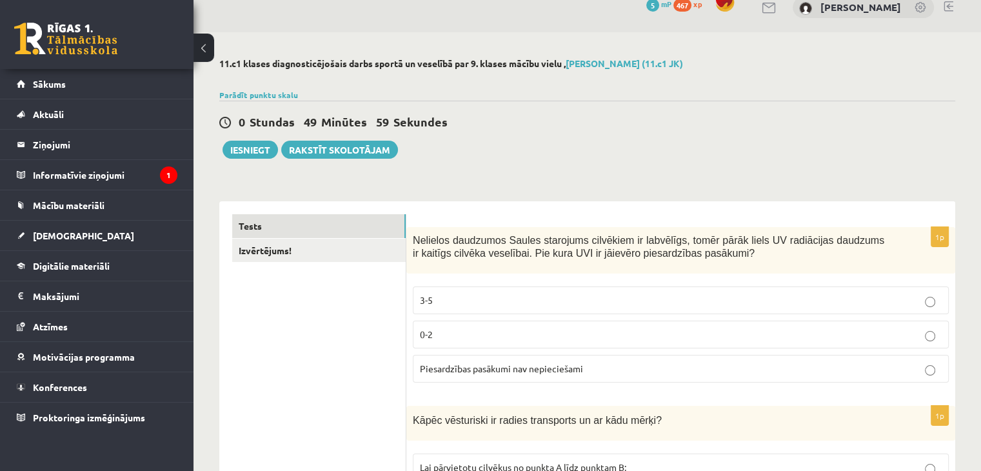
scroll to position [0, 0]
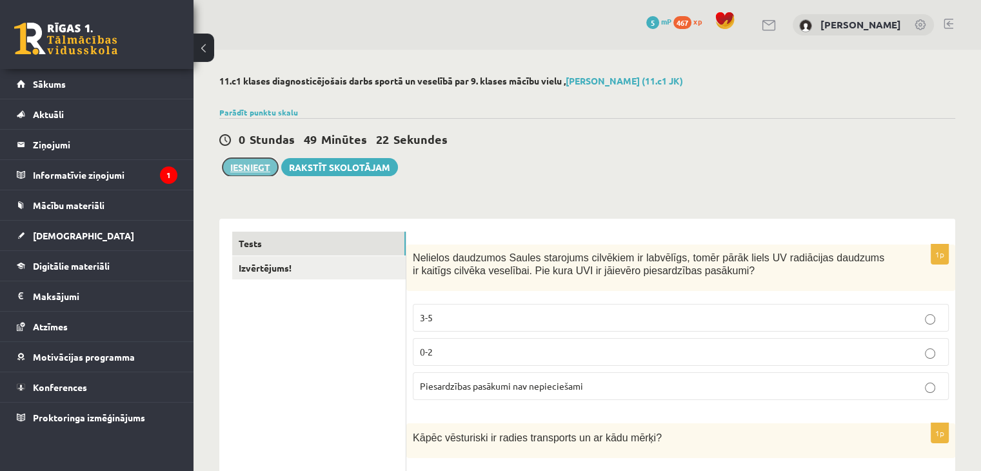
click at [250, 167] on button "Iesniegt" at bounding box center [250, 167] width 55 height 18
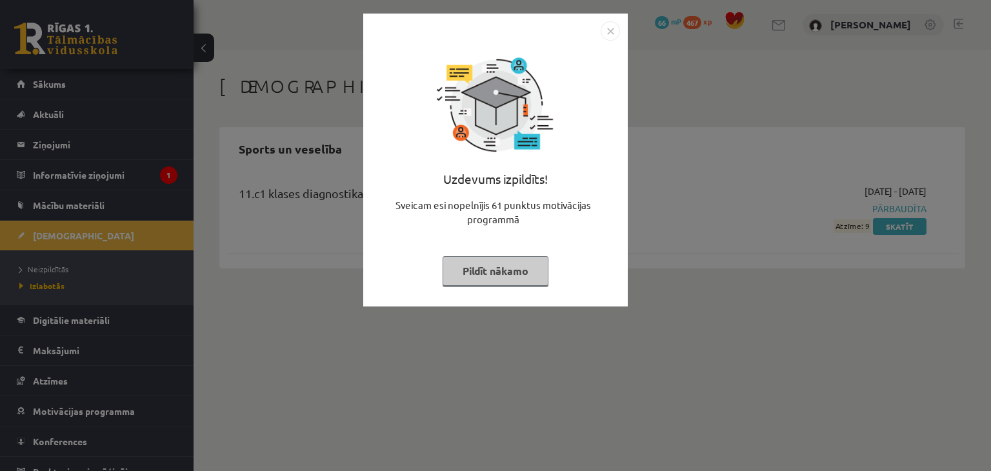
click at [614, 29] on img "Close" at bounding box center [609, 30] width 19 height 19
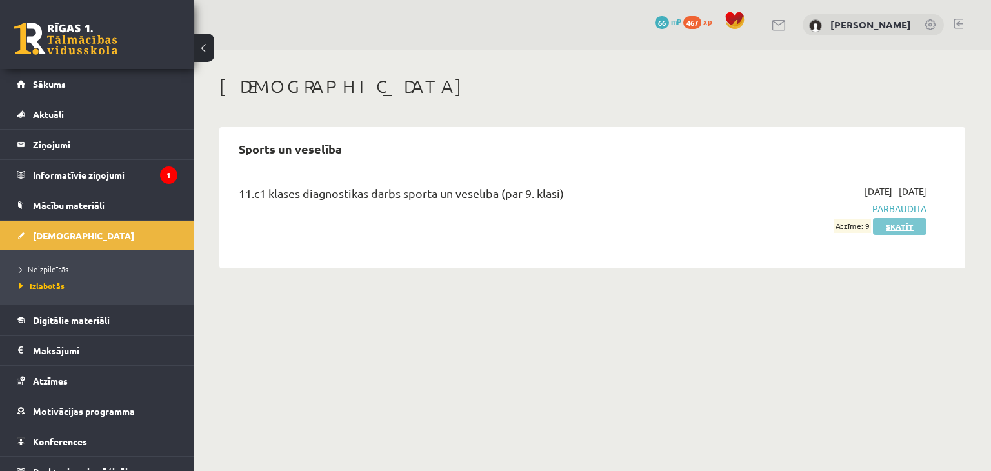
click at [906, 219] on link "Skatīt" at bounding box center [900, 226] width 54 height 17
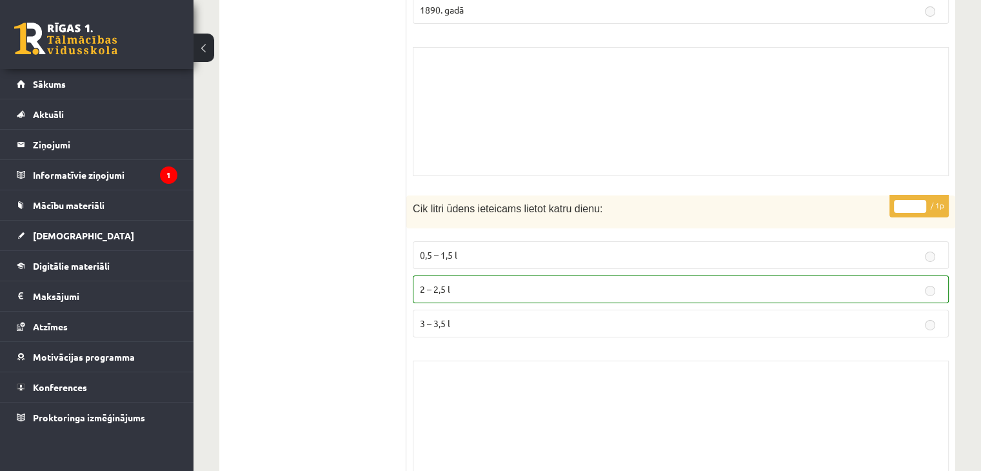
scroll to position [9247, 0]
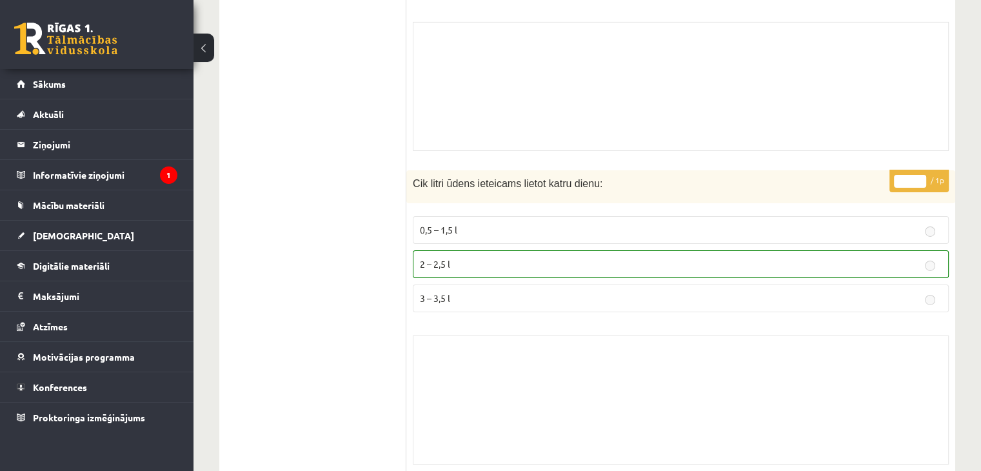
click at [210, 47] on button at bounding box center [203, 48] width 21 height 28
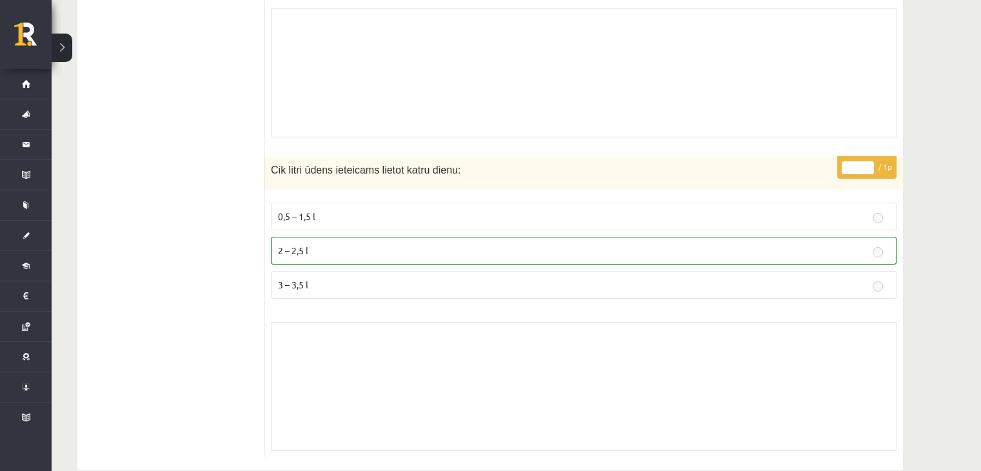
click at [61, 52] on button at bounding box center [62, 48] width 21 height 28
